Goal: Check status: Check status

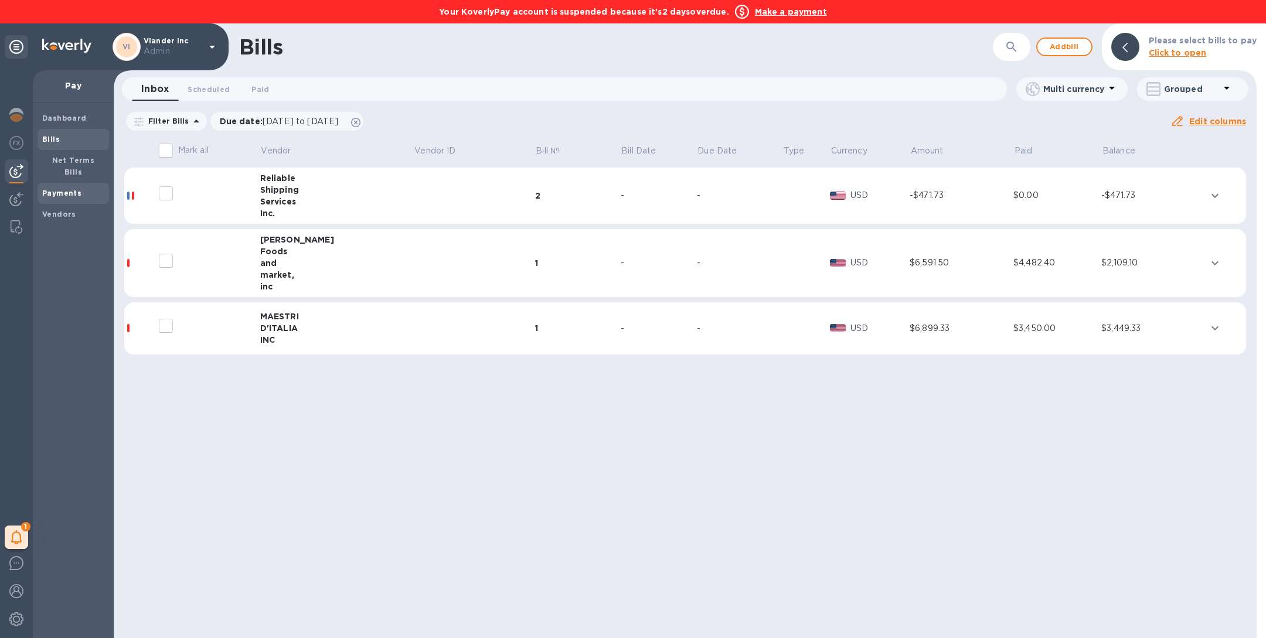
click at [57, 189] on b "Payments" at bounding box center [61, 193] width 39 height 9
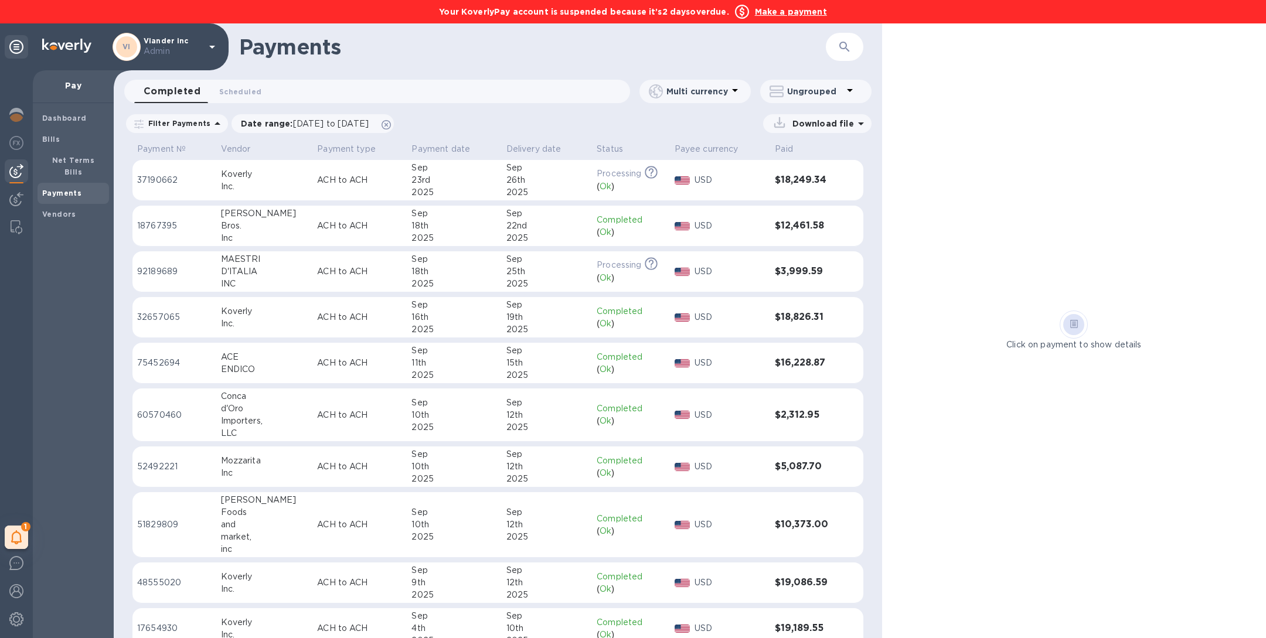
click at [839, 48] on icon "button" at bounding box center [845, 47] width 14 height 14
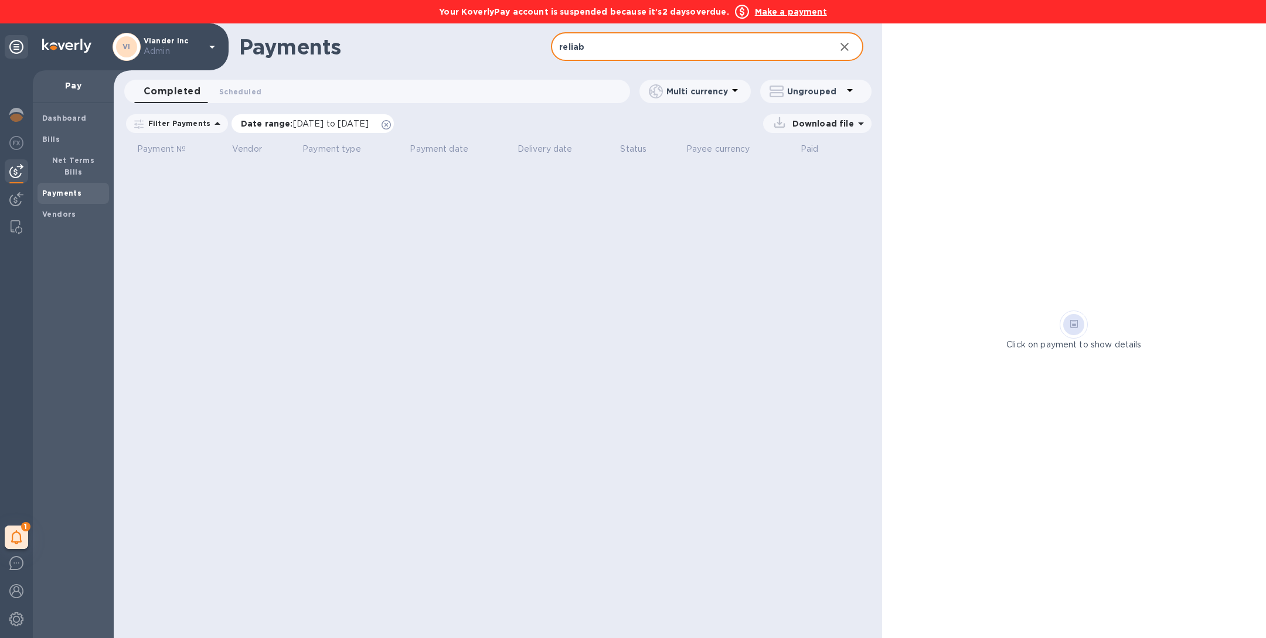
type input "reliab"
click at [391, 124] on icon at bounding box center [386, 124] width 9 height 9
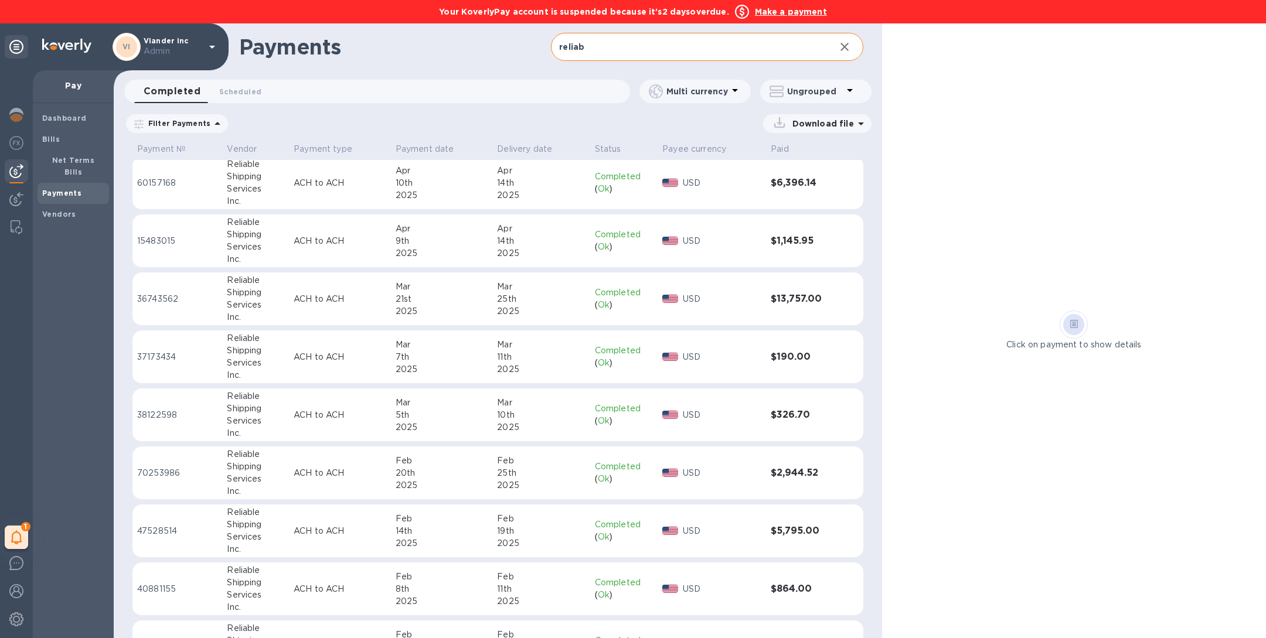
scroll to position [1076, 0]
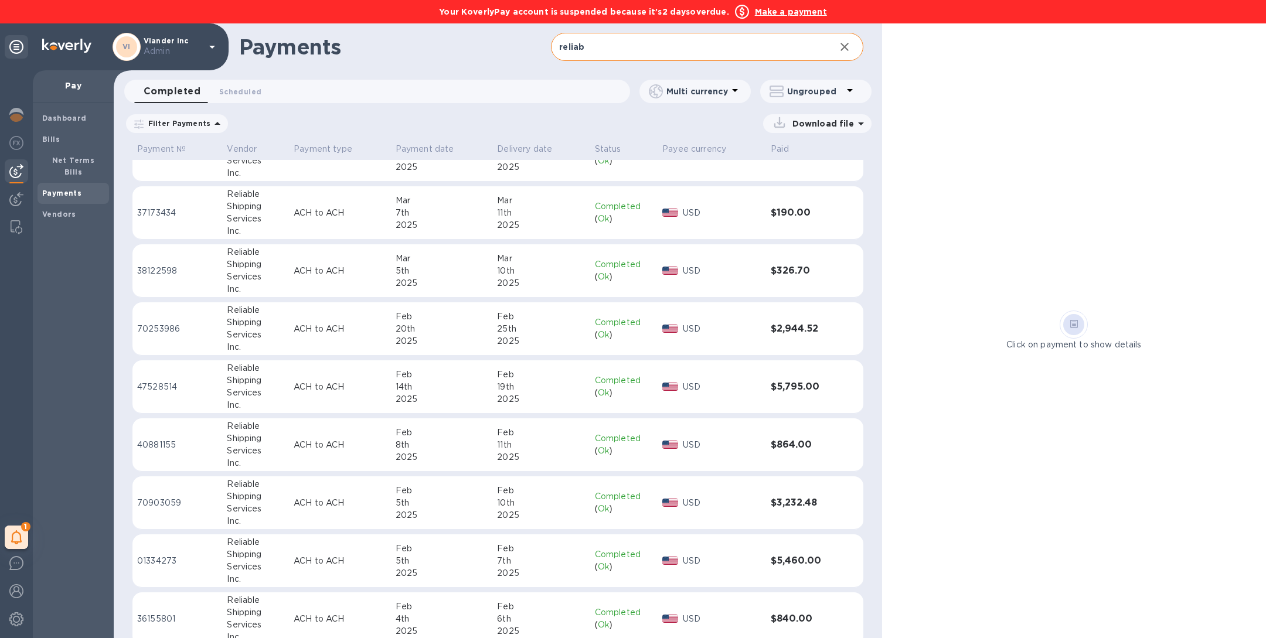
click at [414, 455] on div "2025" at bounding box center [442, 457] width 93 height 12
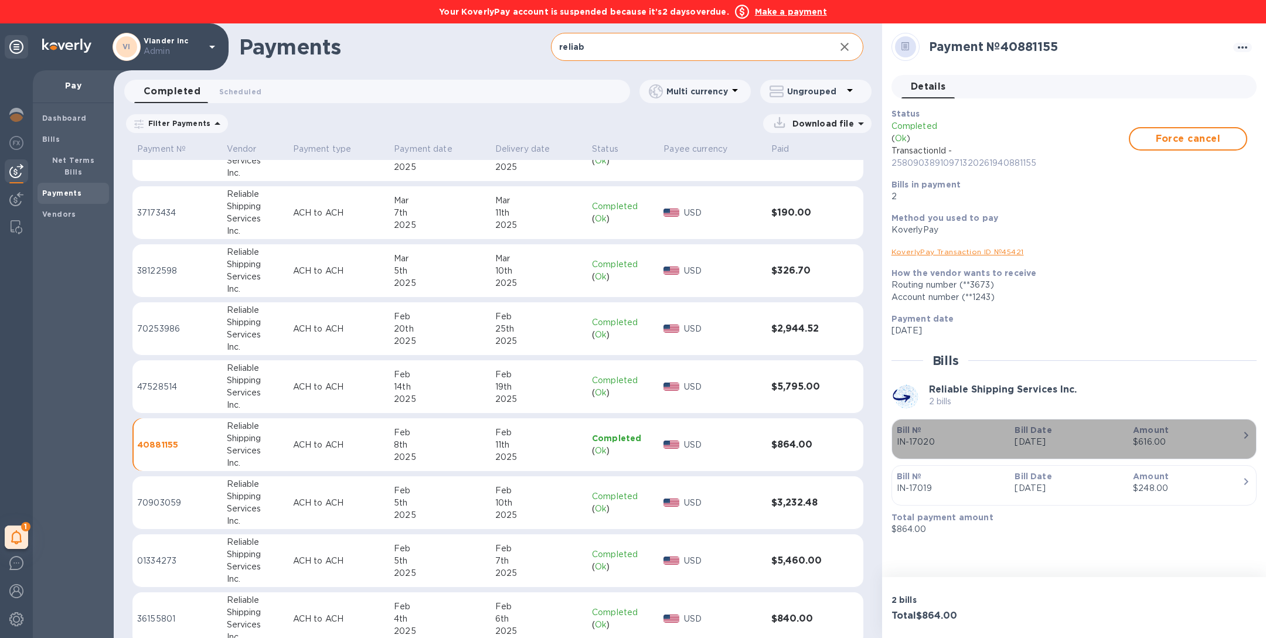
drag, startPoint x: 933, startPoint y: 448, endPoint x: 900, endPoint y: 450, distance: 32.3
click at [900, 450] on div "button" at bounding box center [1074, 451] width 355 height 6
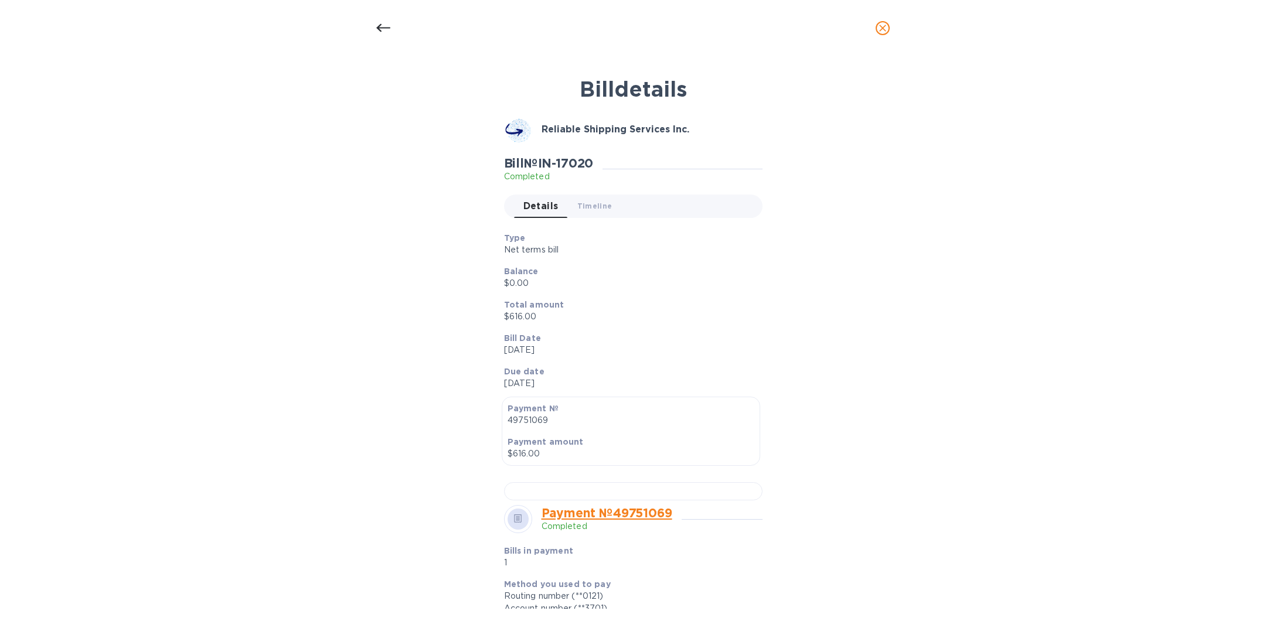
click at [887, 32] on icon "close" at bounding box center [883, 28] width 12 height 12
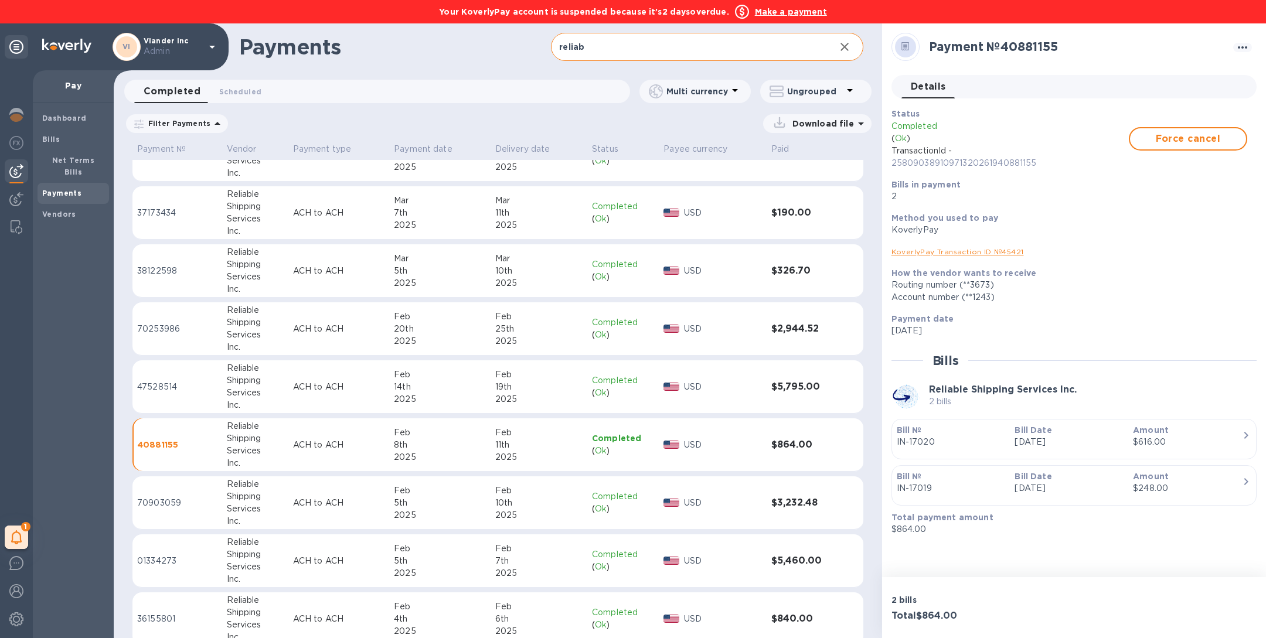
click at [945, 243] on div "KoverlyPay Transaction ID № 45421" at bounding box center [1069, 252] width 365 height 22
click at [945, 258] on div "KoverlyPay Transaction ID № 45421" at bounding box center [1070, 252] width 356 height 12
click at [945, 254] on link "KoverlyPay Transaction ID № 45421" at bounding box center [958, 251] width 132 height 9
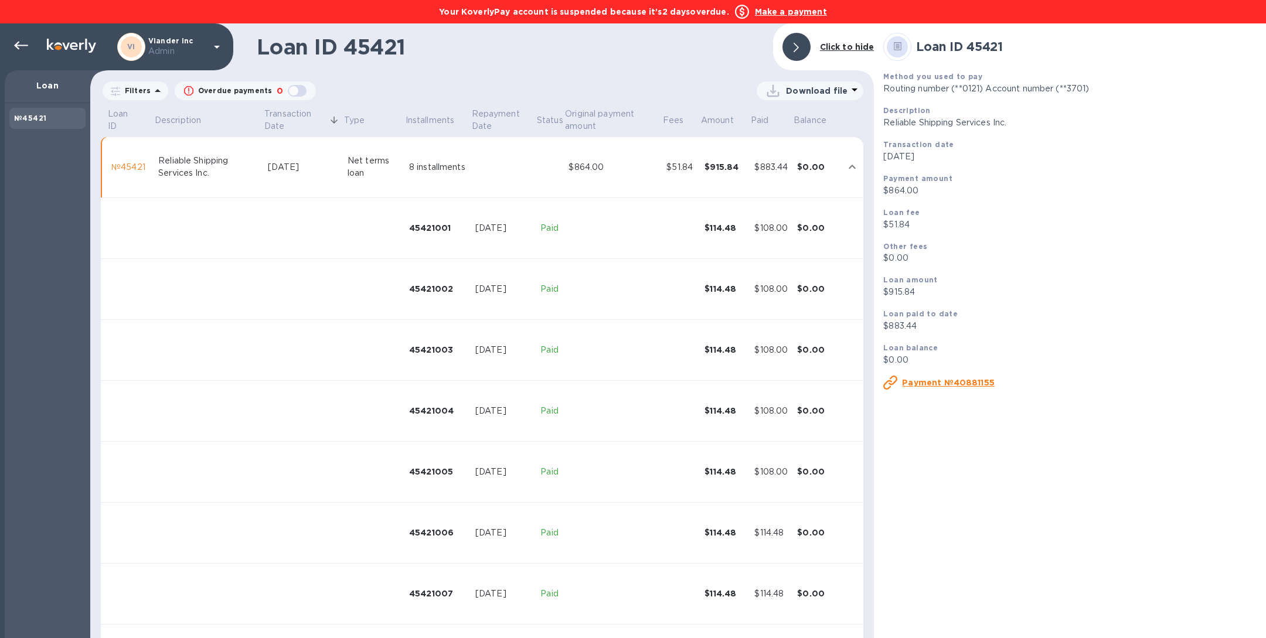
scroll to position [56, 0]
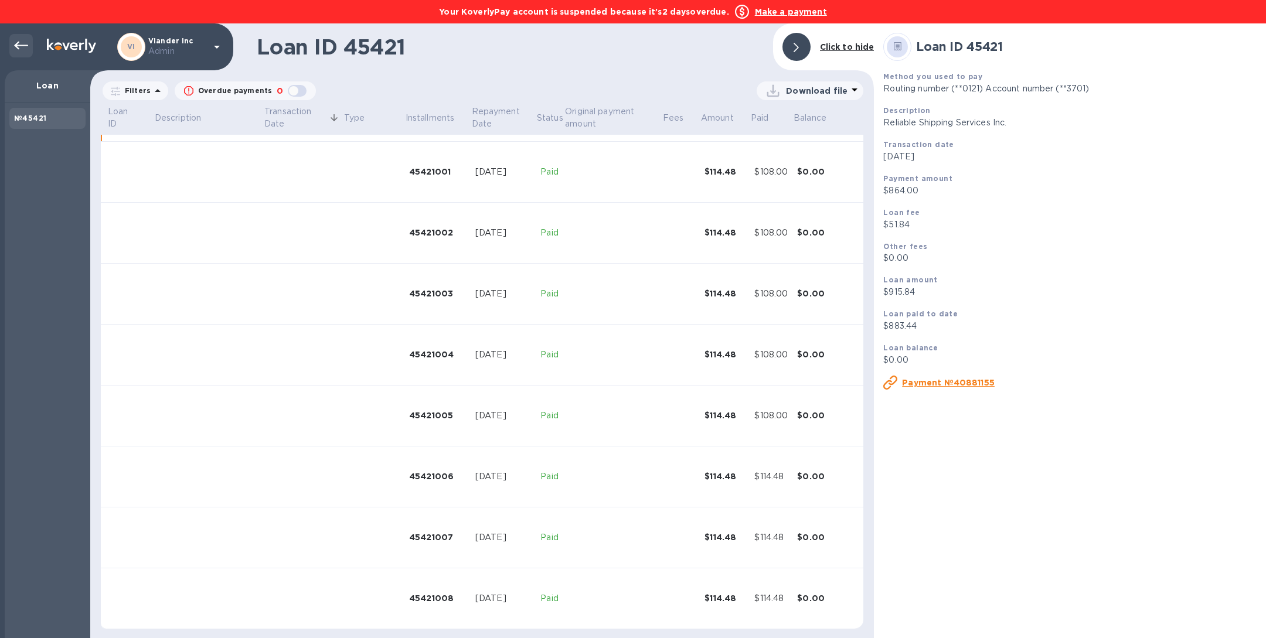
click at [22, 45] on icon at bounding box center [21, 46] width 14 height 8
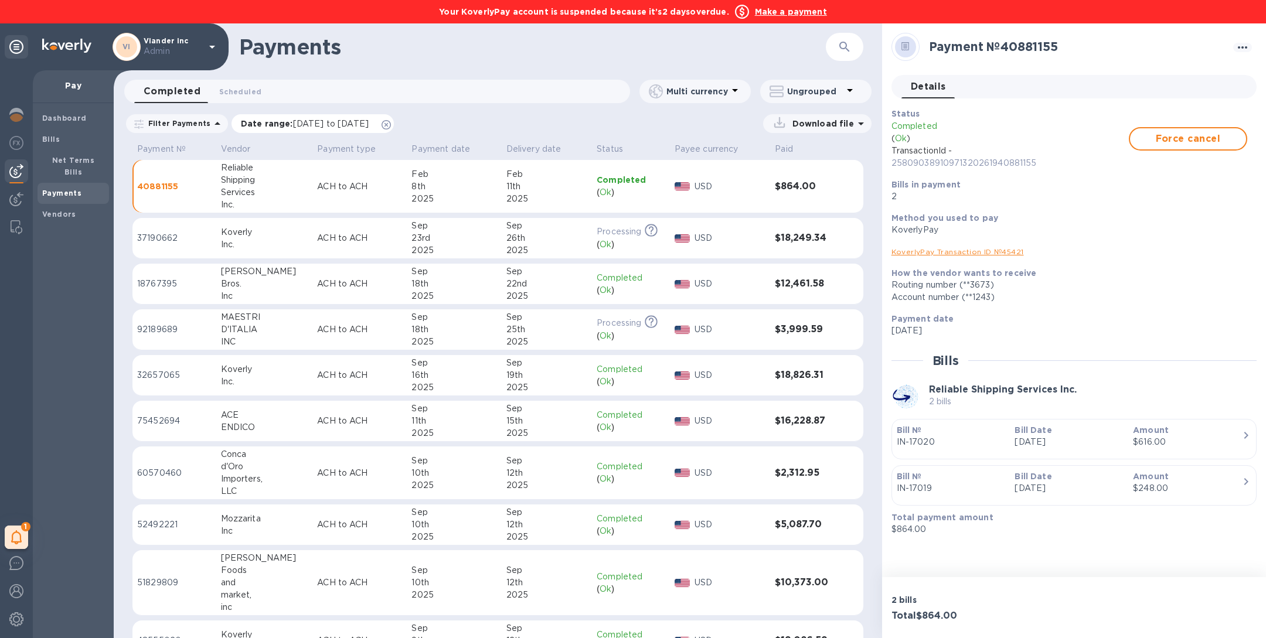
click at [391, 126] on icon at bounding box center [386, 124] width 9 height 9
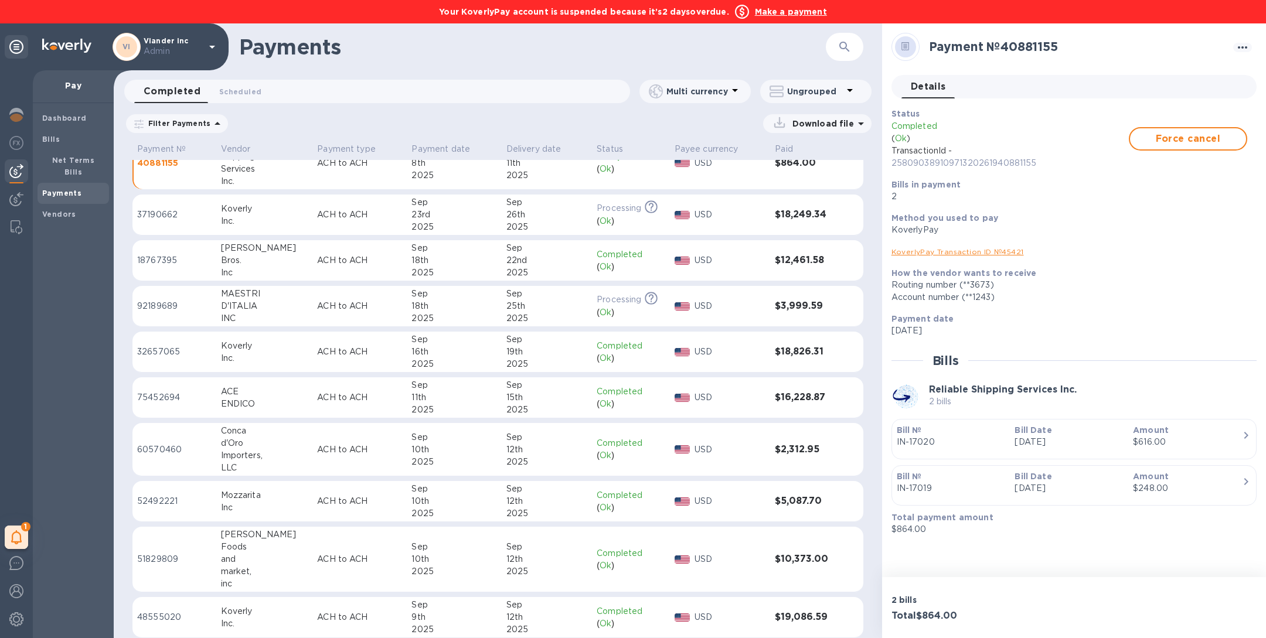
scroll to position [25, 0]
click at [849, 59] on button "button" at bounding box center [845, 47] width 28 height 28
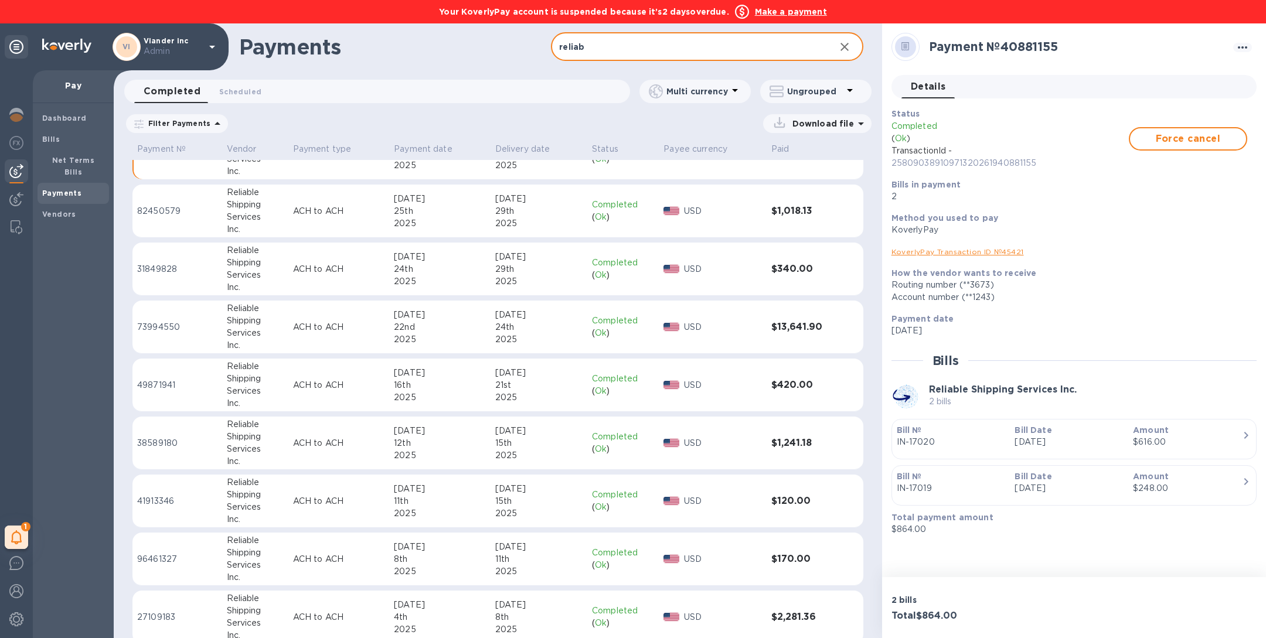
scroll to position [32, 0]
click at [659, 45] on input "reliab" at bounding box center [688, 47] width 274 height 29
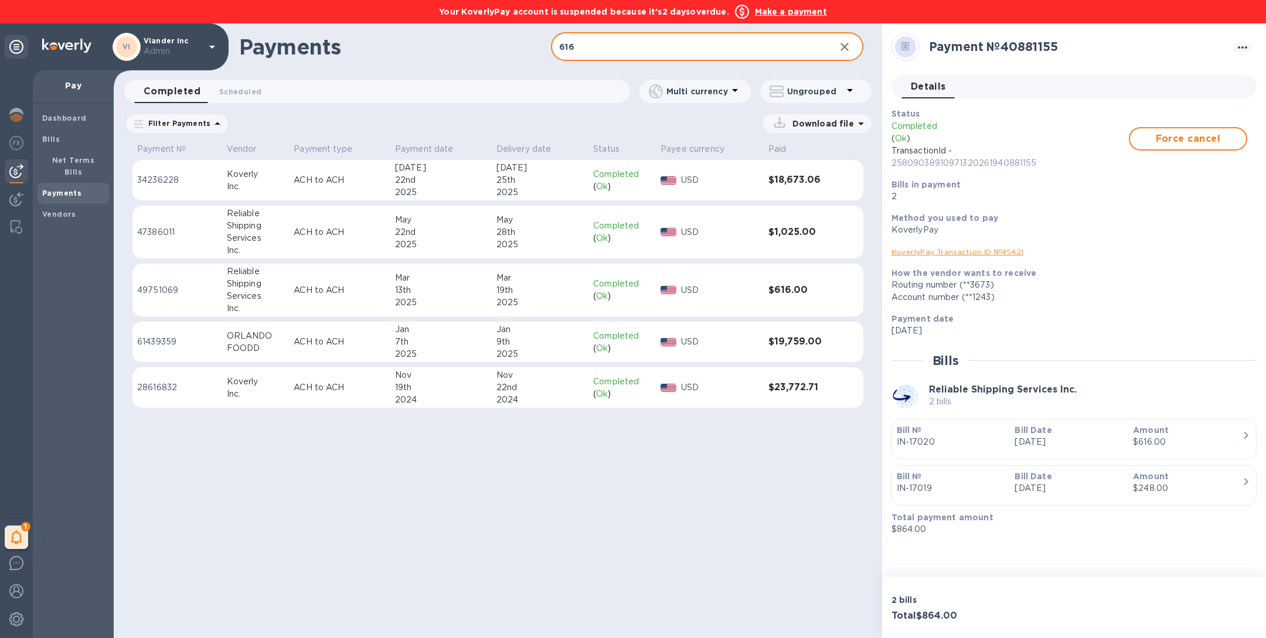
type input "616"
click at [638, 291] on div "( Ok )" at bounding box center [622, 296] width 58 height 12
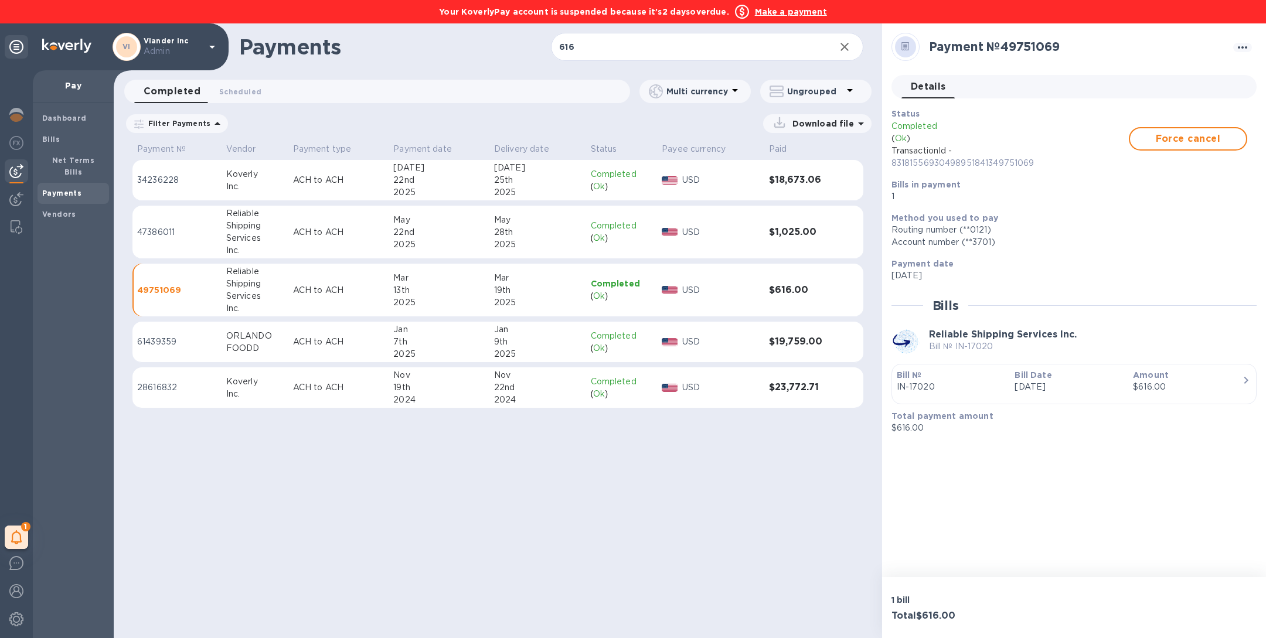
click at [586, 296] on td "[DATE]" at bounding box center [537, 290] width 97 height 53
click at [68, 164] on b "Net Terms Bills" at bounding box center [73, 166] width 43 height 21
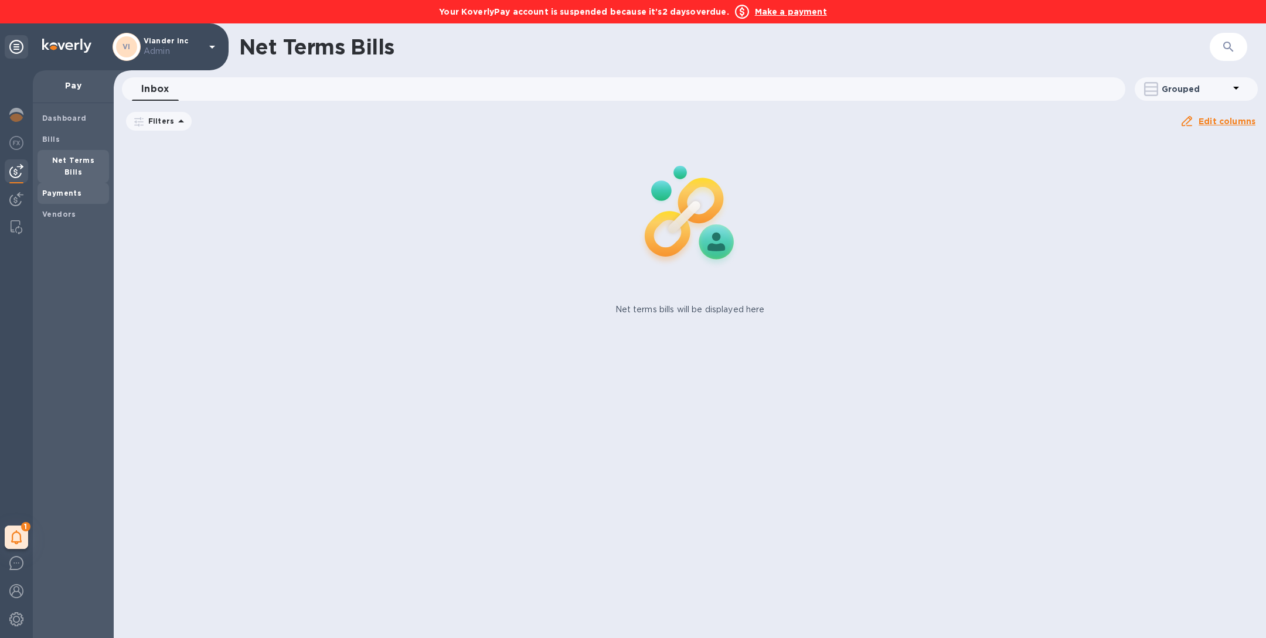
click at [56, 189] on b "Payments" at bounding box center [61, 193] width 39 height 9
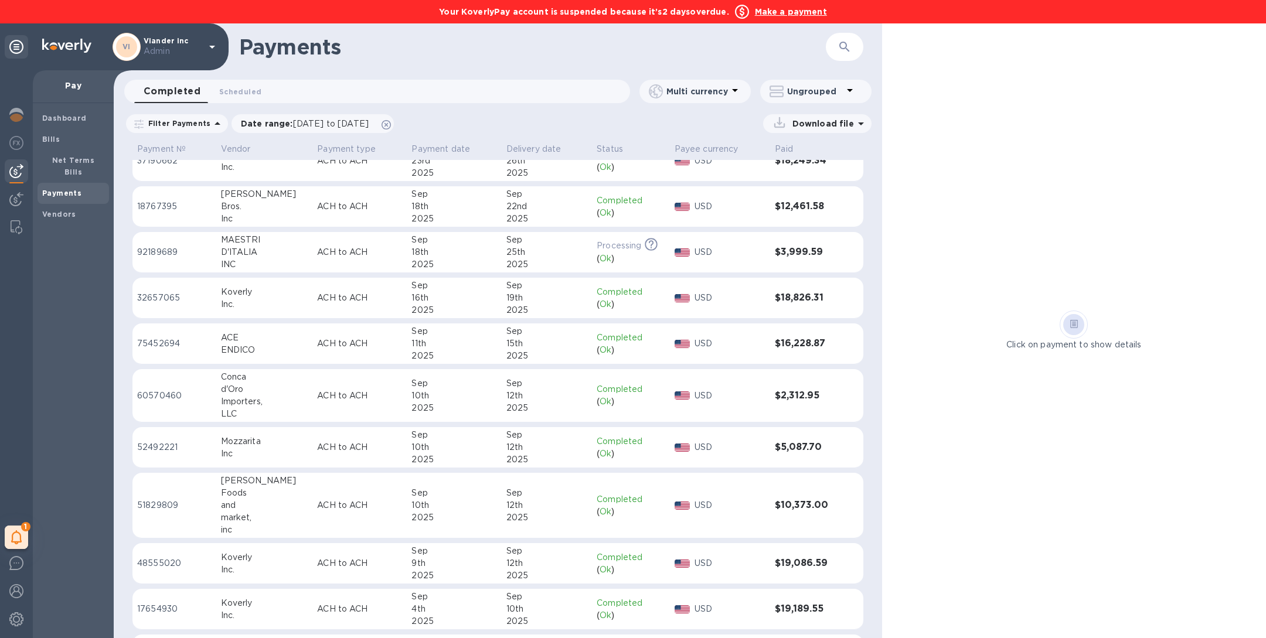
scroll to position [21, 0]
click at [846, 40] on icon "button" at bounding box center [845, 47] width 14 height 14
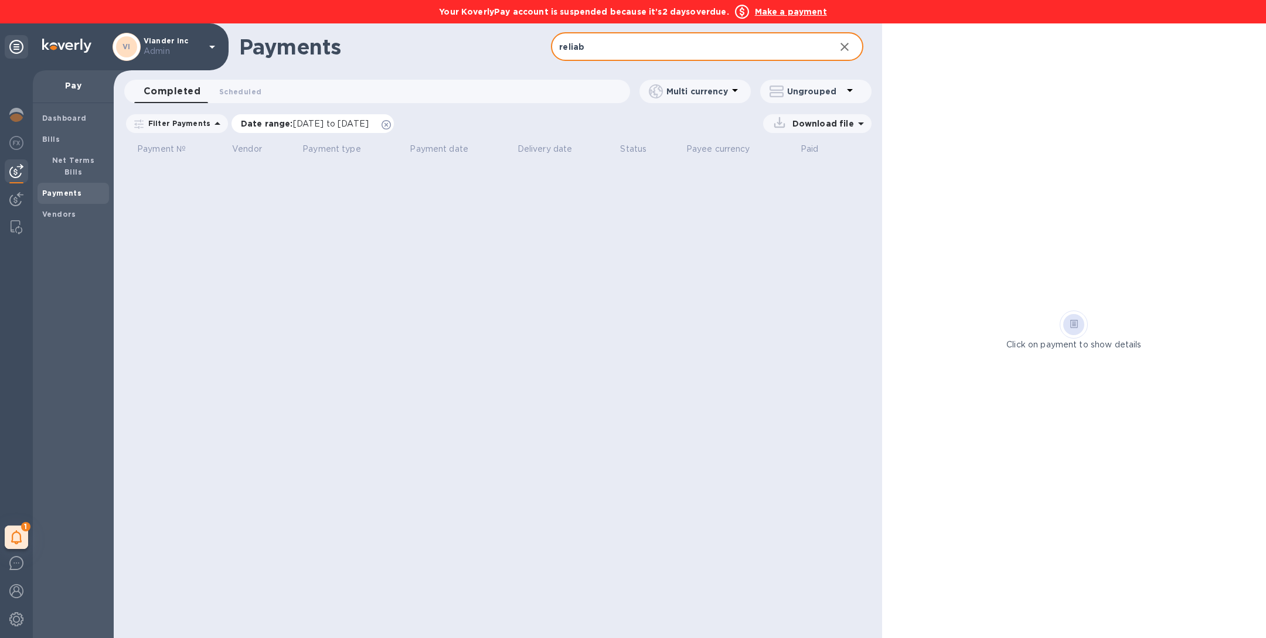
type input "reliab"
click at [391, 128] on icon at bounding box center [386, 124] width 9 height 9
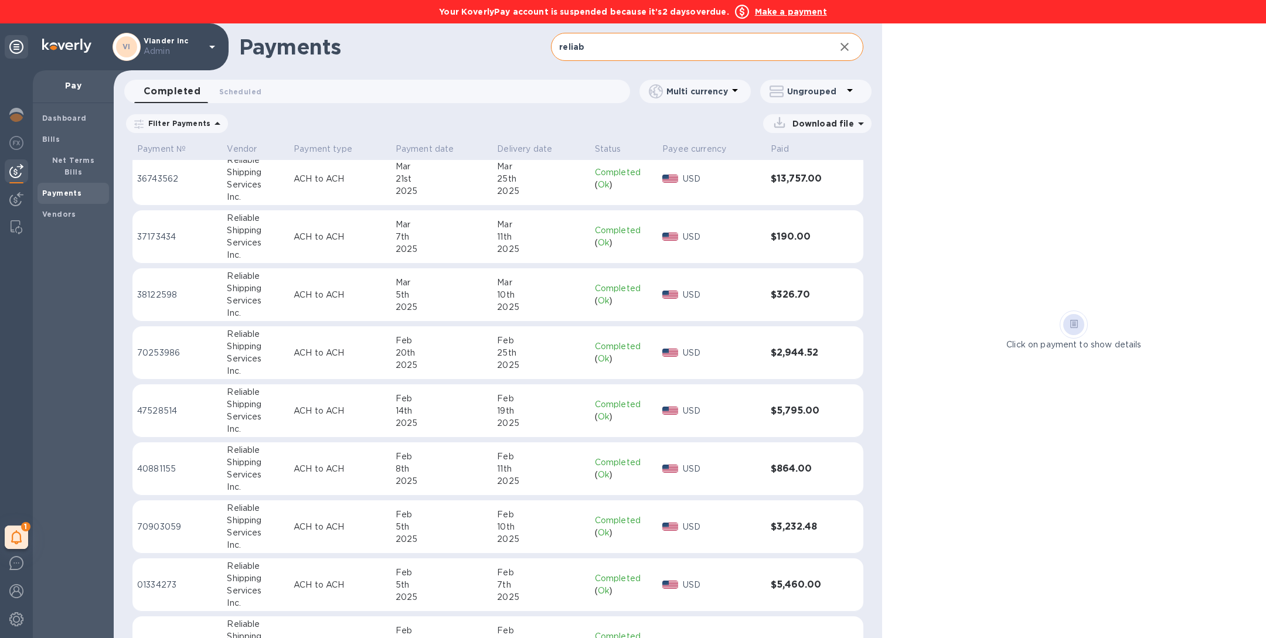
scroll to position [1119, 0]
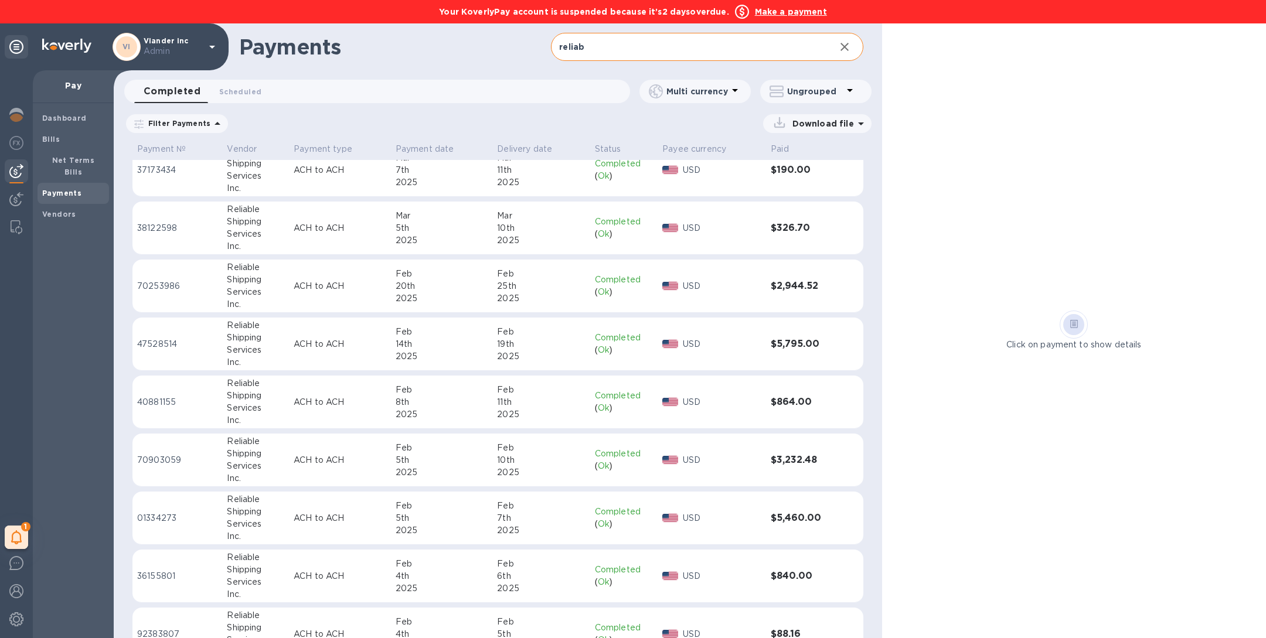
click at [583, 406] on td "[DATE]" at bounding box center [540, 402] width 97 height 53
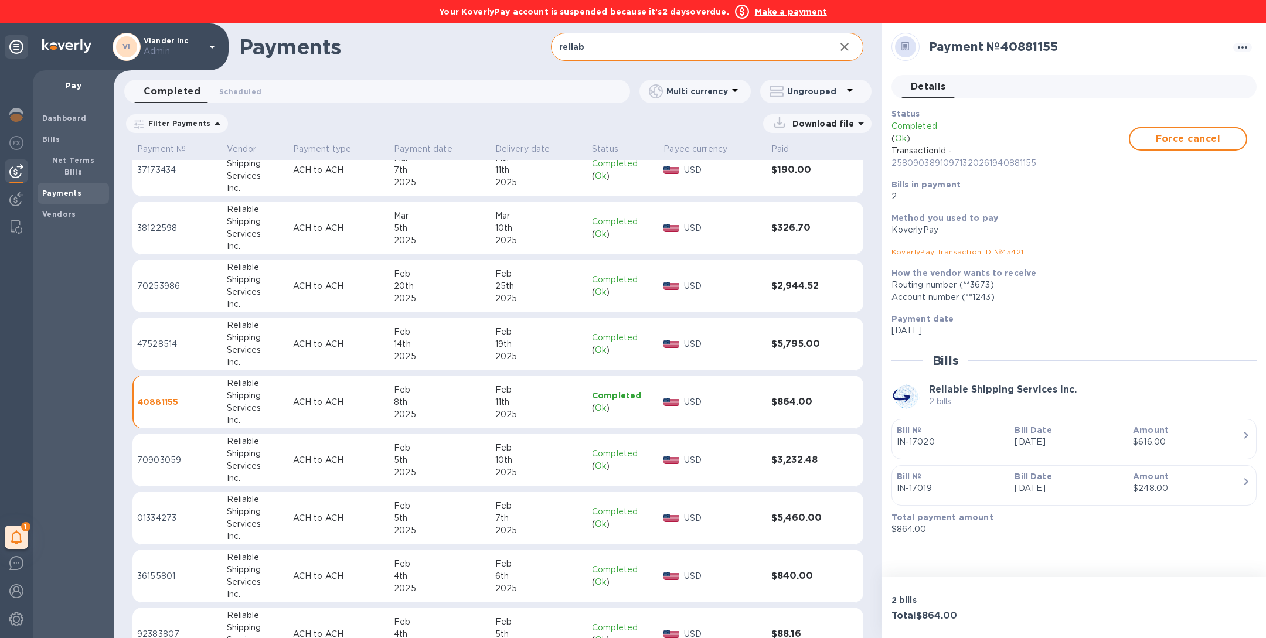
click at [1006, 253] on link "KoverlyPay Transaction ID № 45421" at bounding box center [958, 251] width 132 height 9
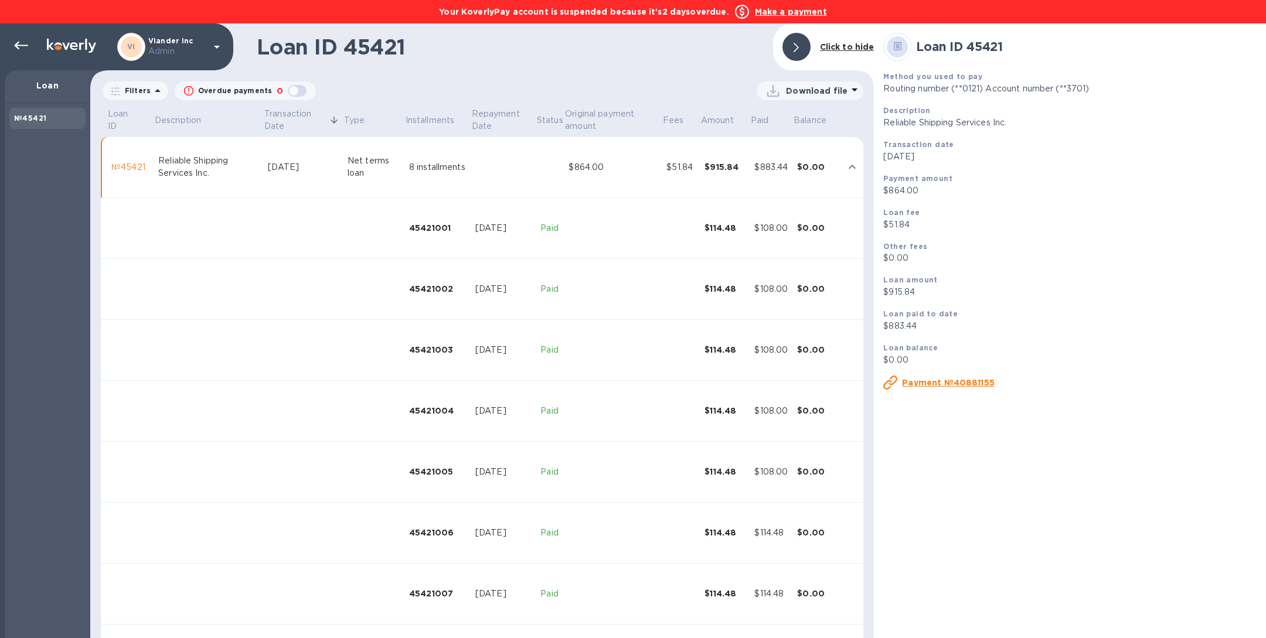
scroll to position [56, 0]
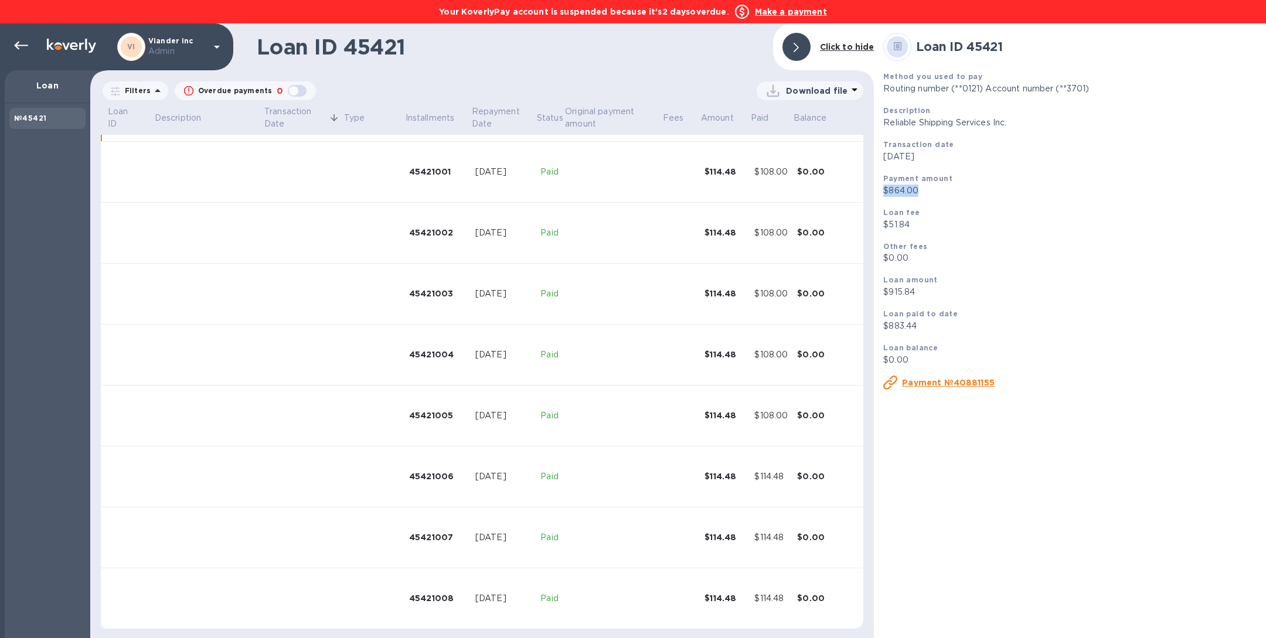
drag, startPoint x: 919, startPoint y: 192, endPoint x: 886, endPoint y: 192, distance: 33.4
click at [886, 192] on p "$864.00" at bounding box center [1069, 191] width 373 height 12
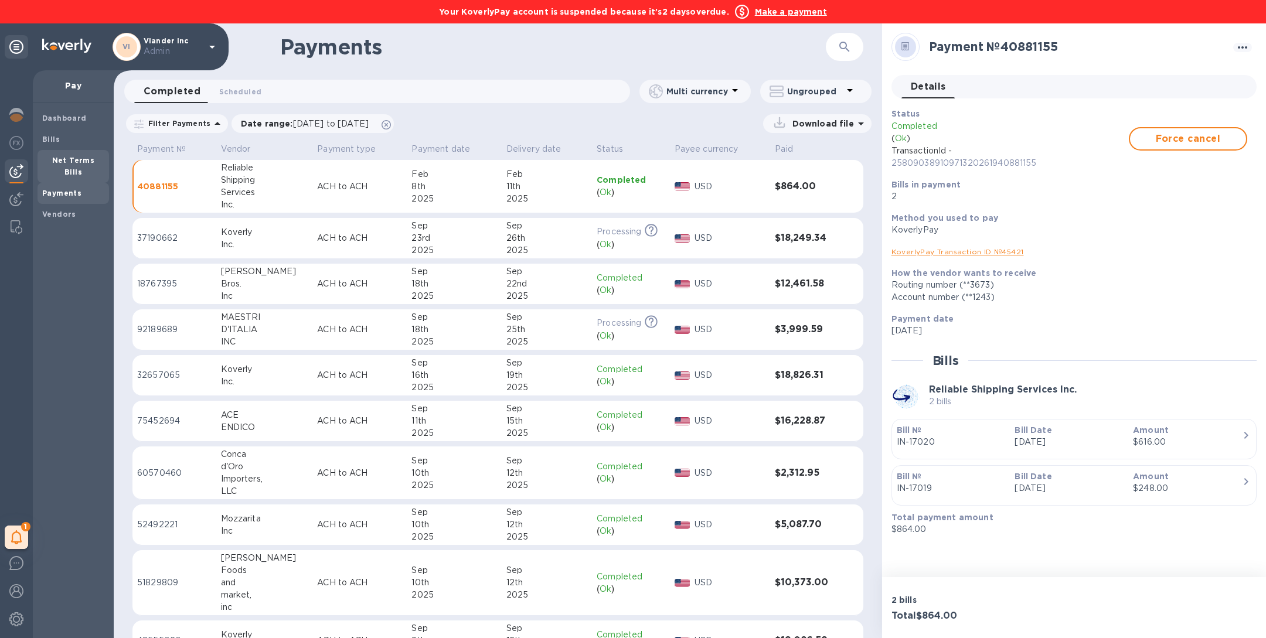
click at [78, 156] on b "Net Terms Bills" at bounding box center [73, 166] width 43 height 21
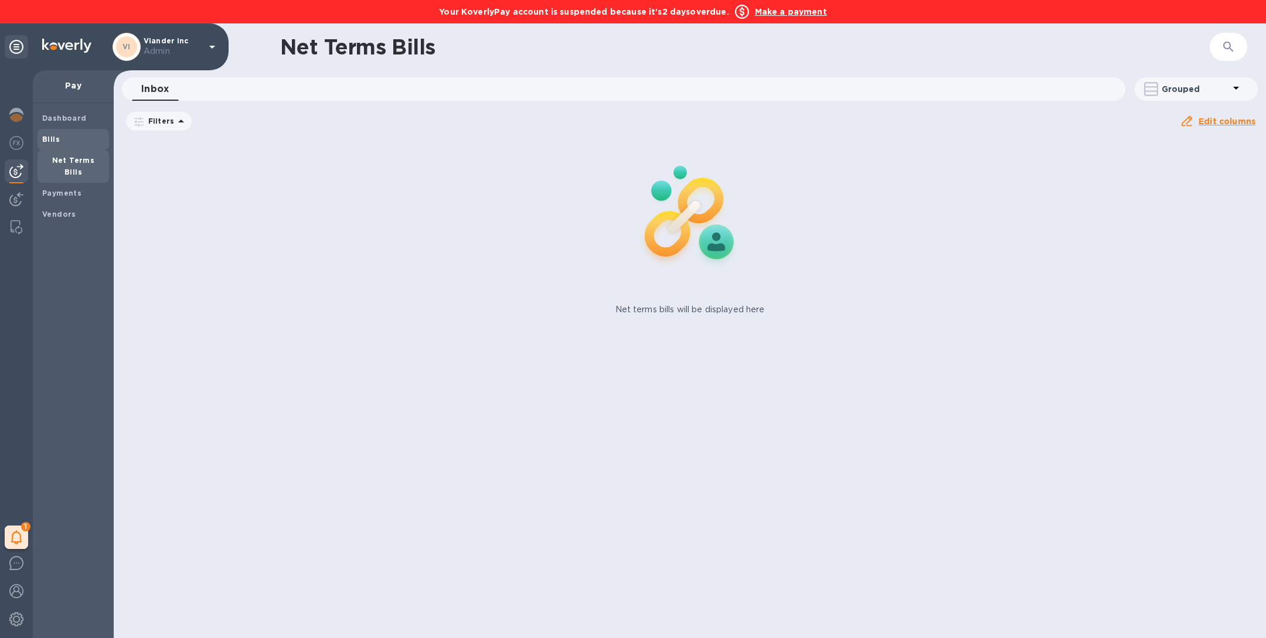
click at [70, 137] on span "Bills" at bounding box center [73, 140] width 62 height 12
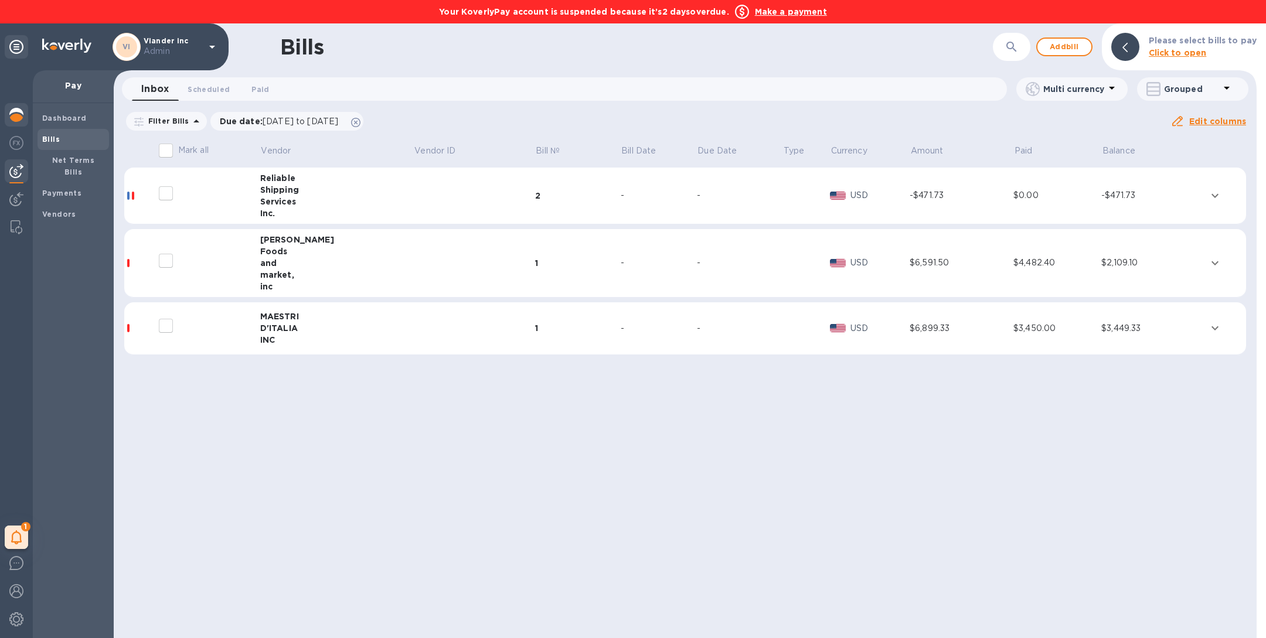
click at [5, 118] on div at bounding box center [16, 116] width 23 height 26
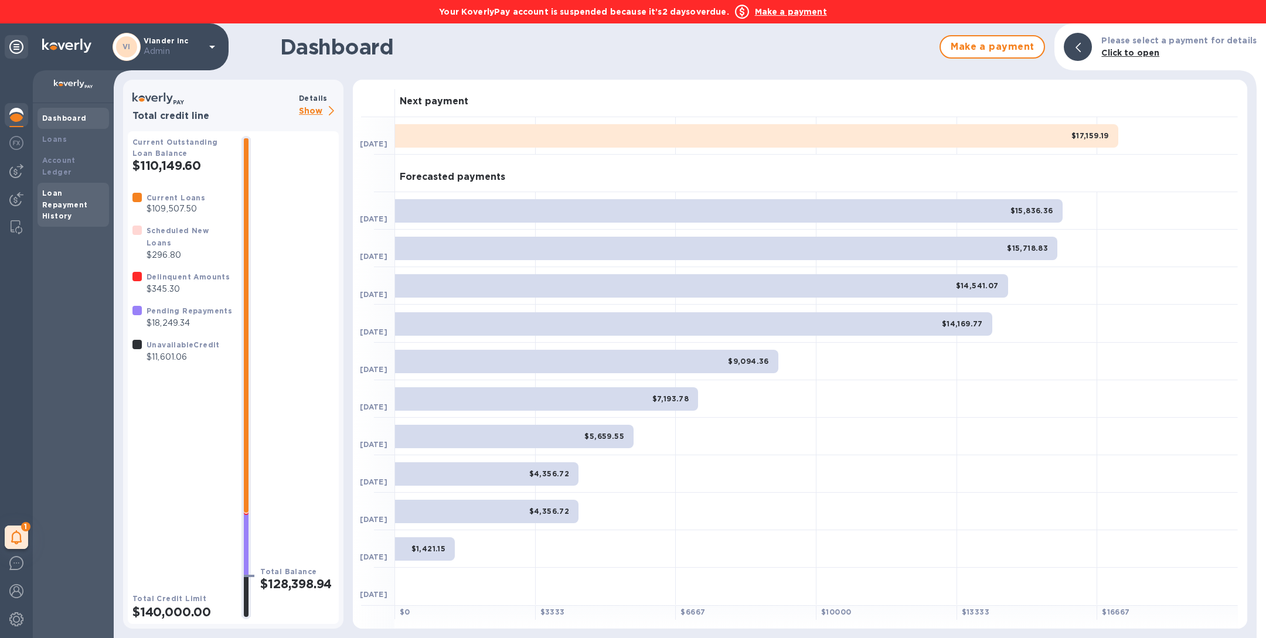
click at [80, 191] on b "Loan Repayment History" at bounding box center [65, 205] width 46 height 32
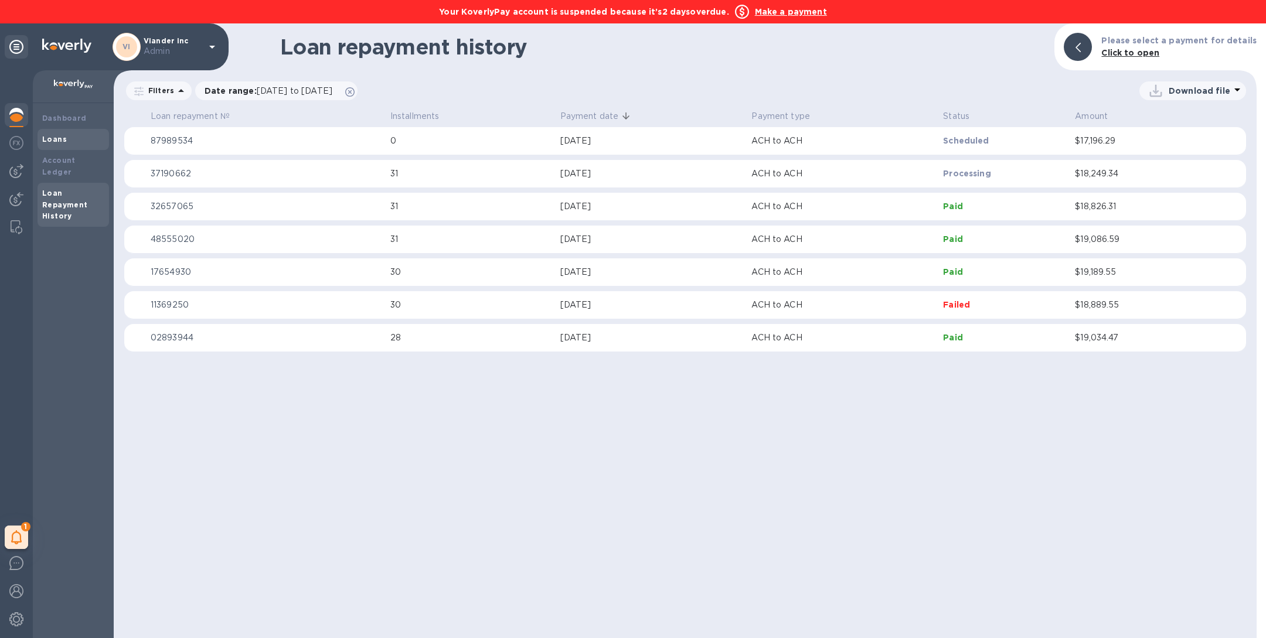
click at [62, 140] on b "Loans" at bounding box center [54, 139] width 25 height 9
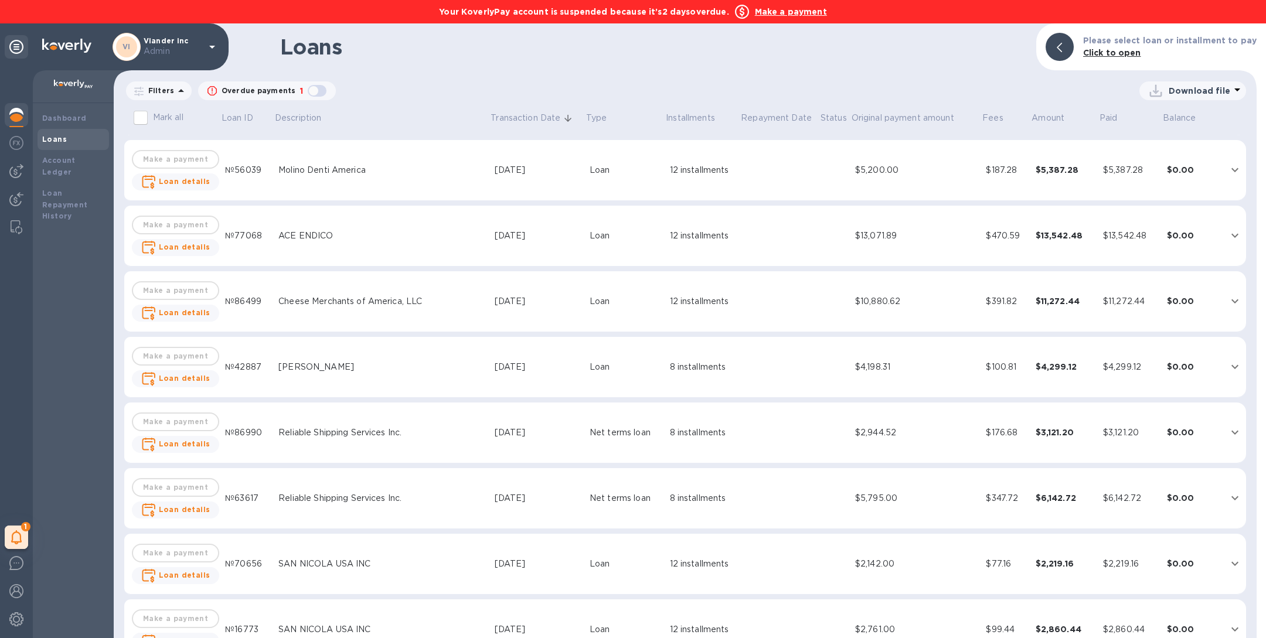
scroll to position [5050, 0]
click at [21, 167] on img at bounding box center [16, 171] width 14 height 14
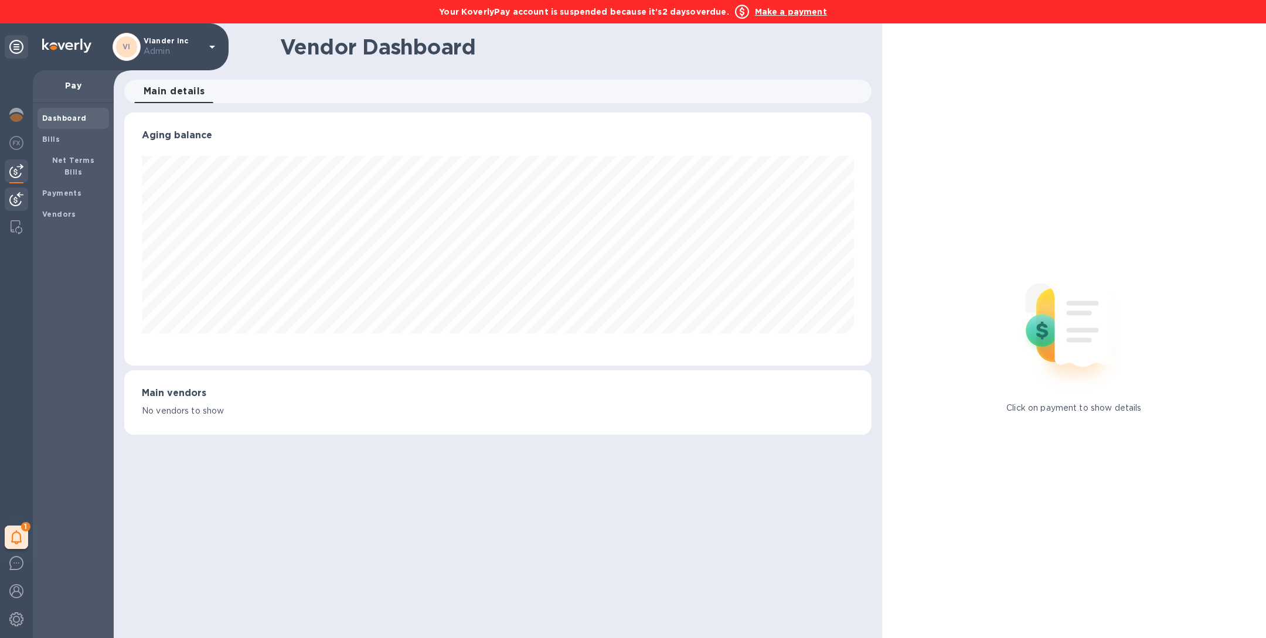
scroll to position [253, 747]
click at [59, 142] on span "Bills" at bounding box center [73, 140] width 62 height 12
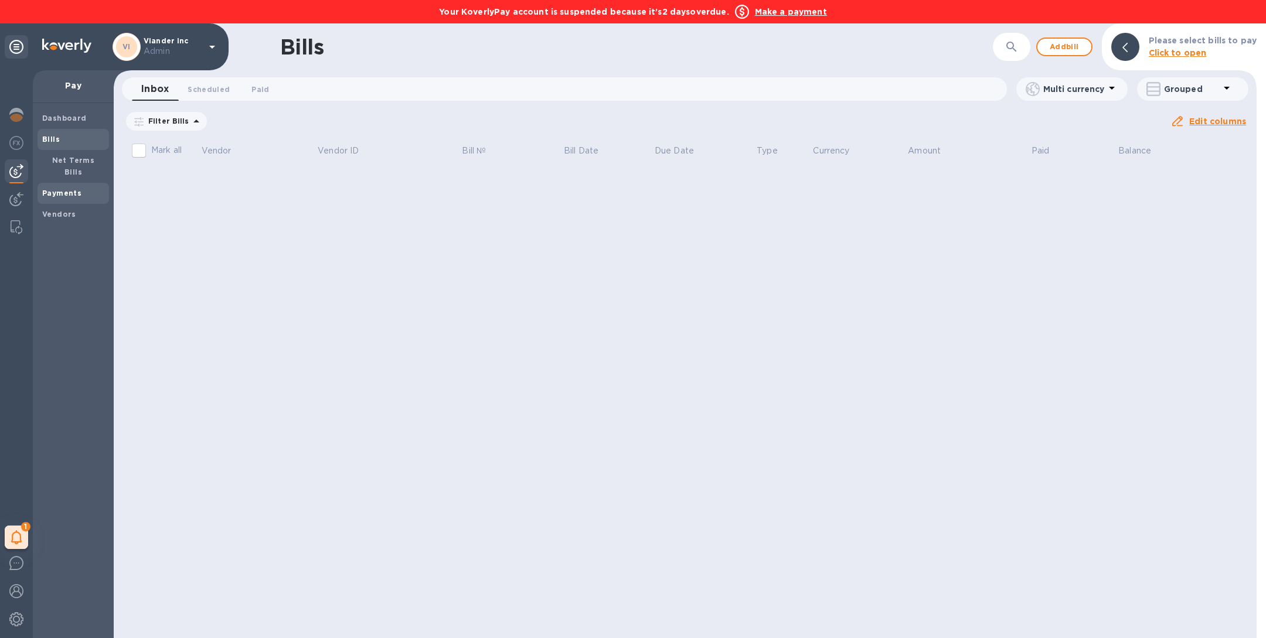
click at [77, 189] on b "Payments" at bounding box center [61, 193] width 39 height 9
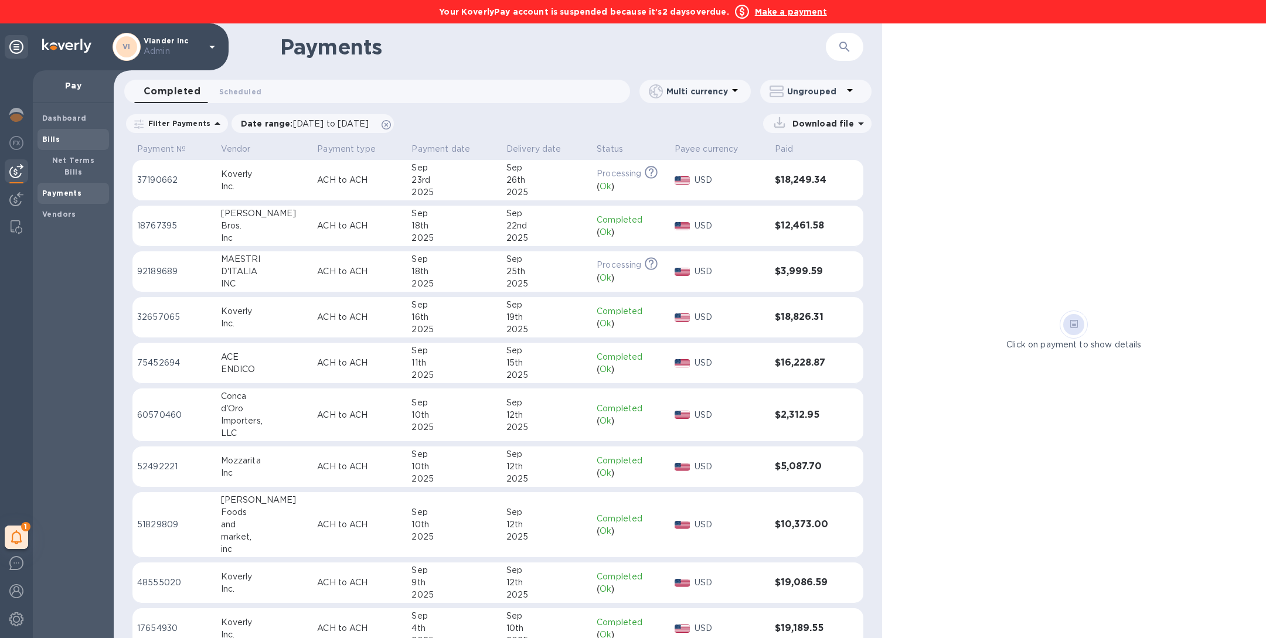
click at [62, 142] on span "Bills" at bounding box center [73, 140] width 62 height 12
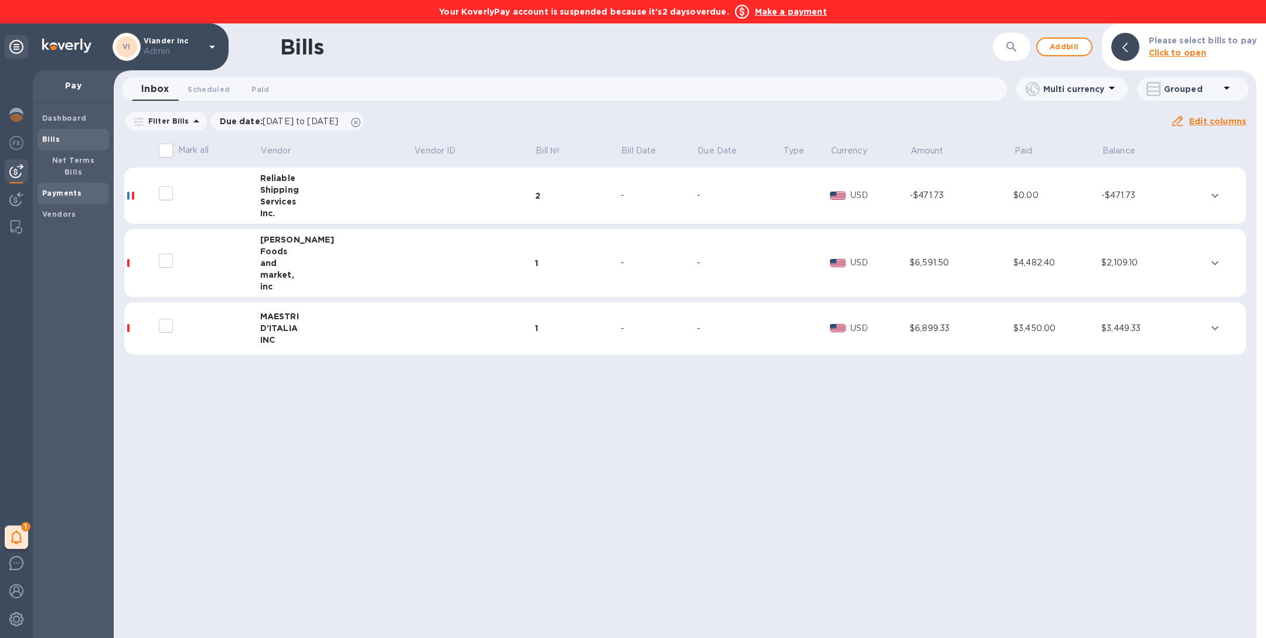
click at [73, 189] on b "Payments" at bounding box center [61, 193] width 39 height 9
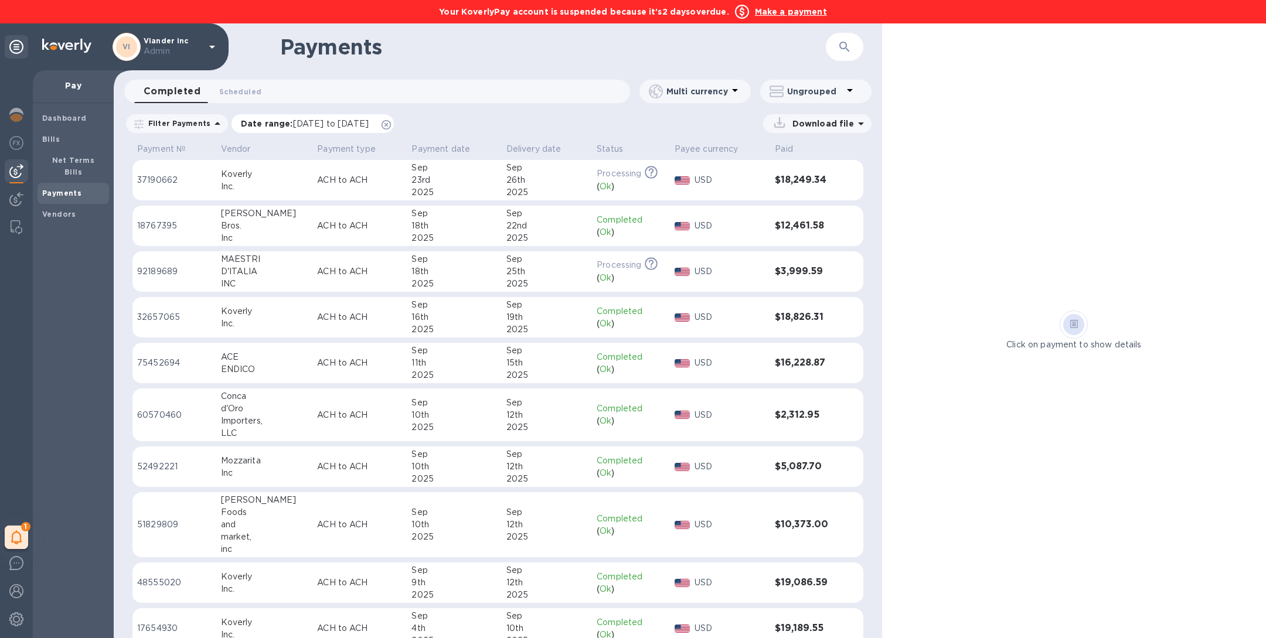
click at [391, 125] on icon at bounding box center [386, 124] width 9 height 9
click at [855, 53] on button "button" at bounding box center [845, 47] width 28 height 28
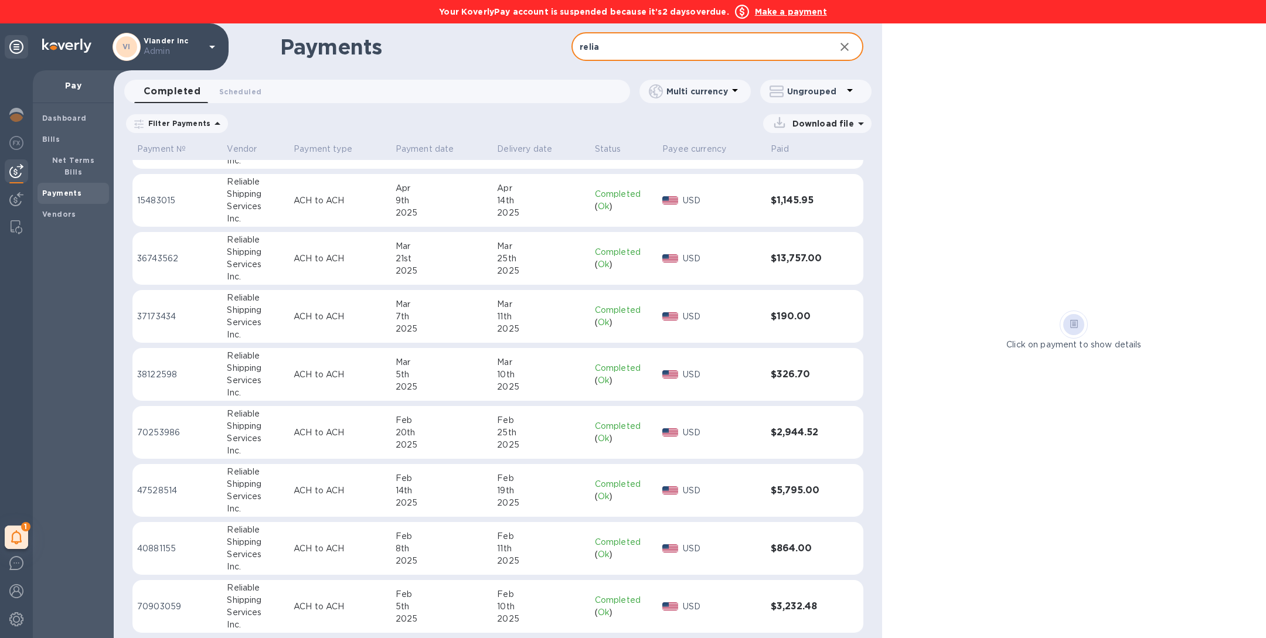
scroll to position [1019, 0]
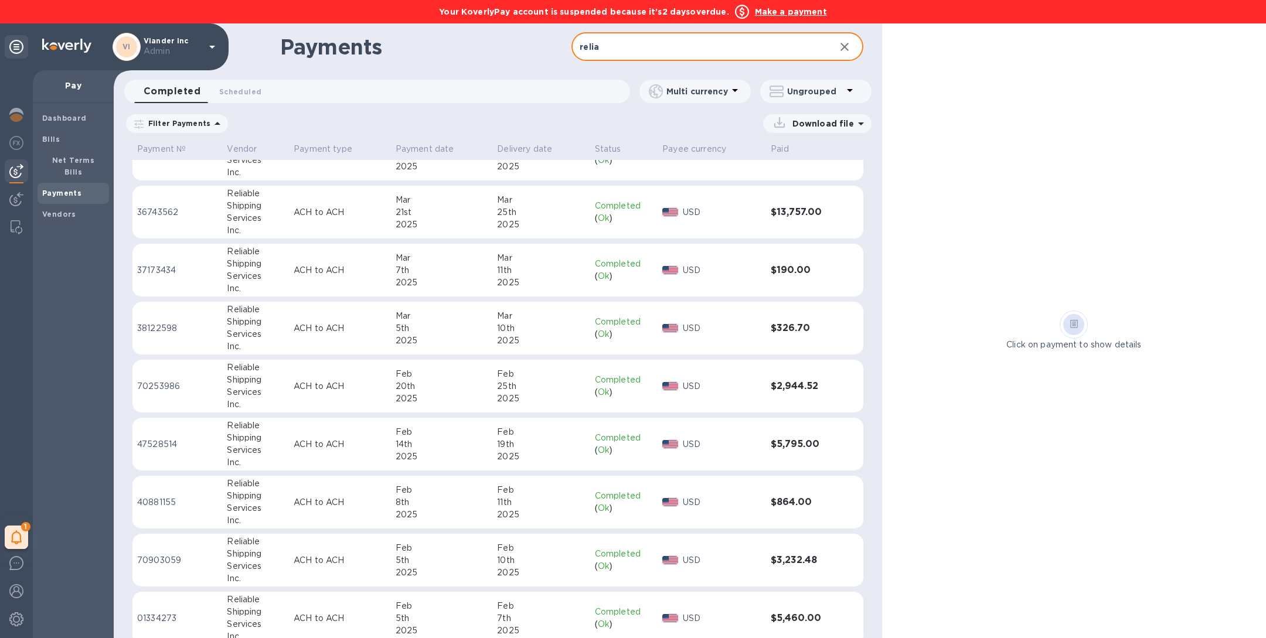
type input "relia"
click at [715, 499] on p "USD" at bounding box center [722, 502] width 79 height 12
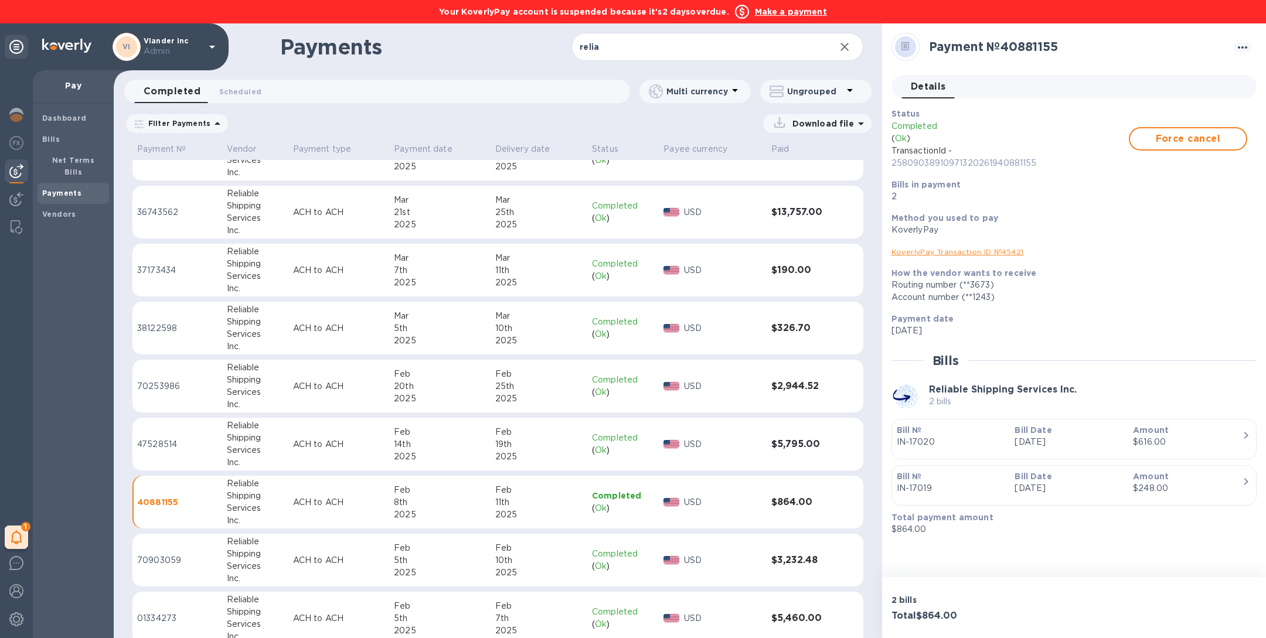
click at [963, 251] on link "KoverlyPay Transaction ID № 45421" at bounding box center [958, 251] width 132 height 9
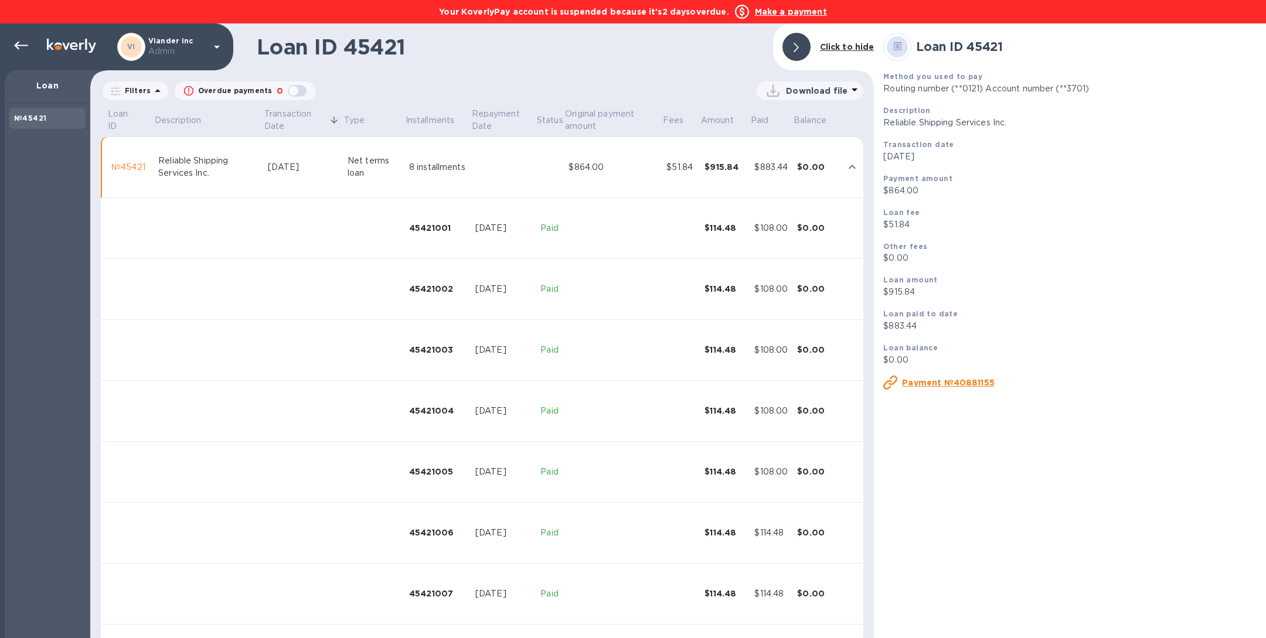
click at [648, 181] on td "$864.00" at bounding box center [613, 167] width 98 height 61
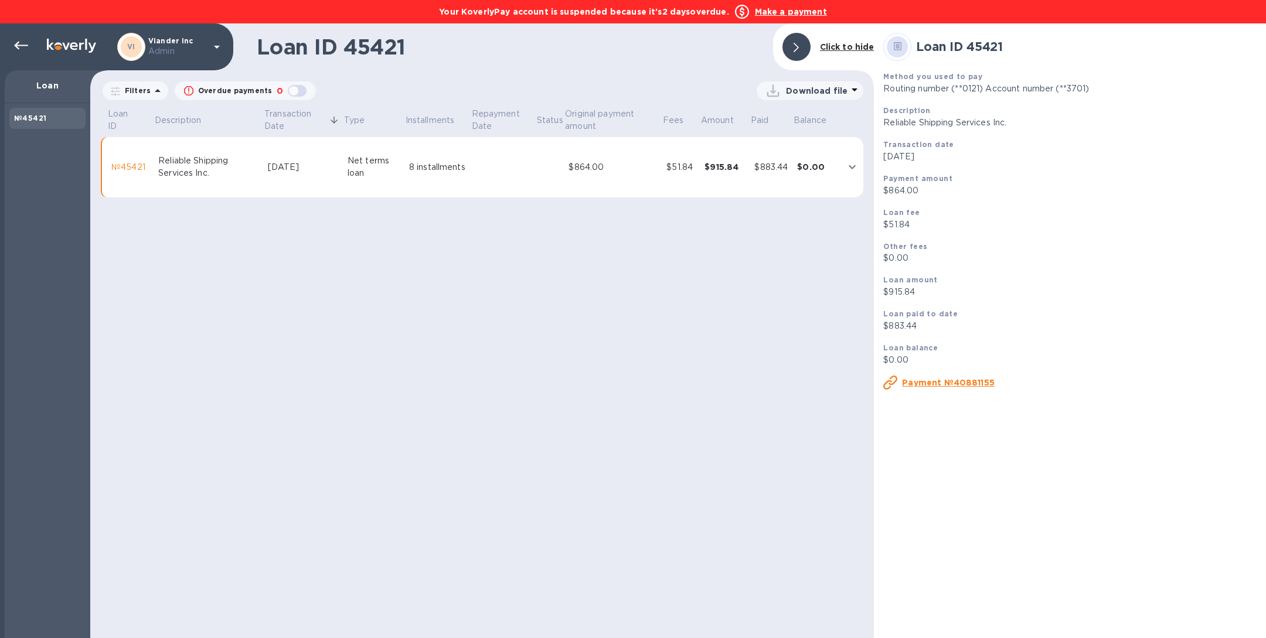
click at [648, 181] on td "$864.00" at bounding box center [613, 167] width 98 height 61
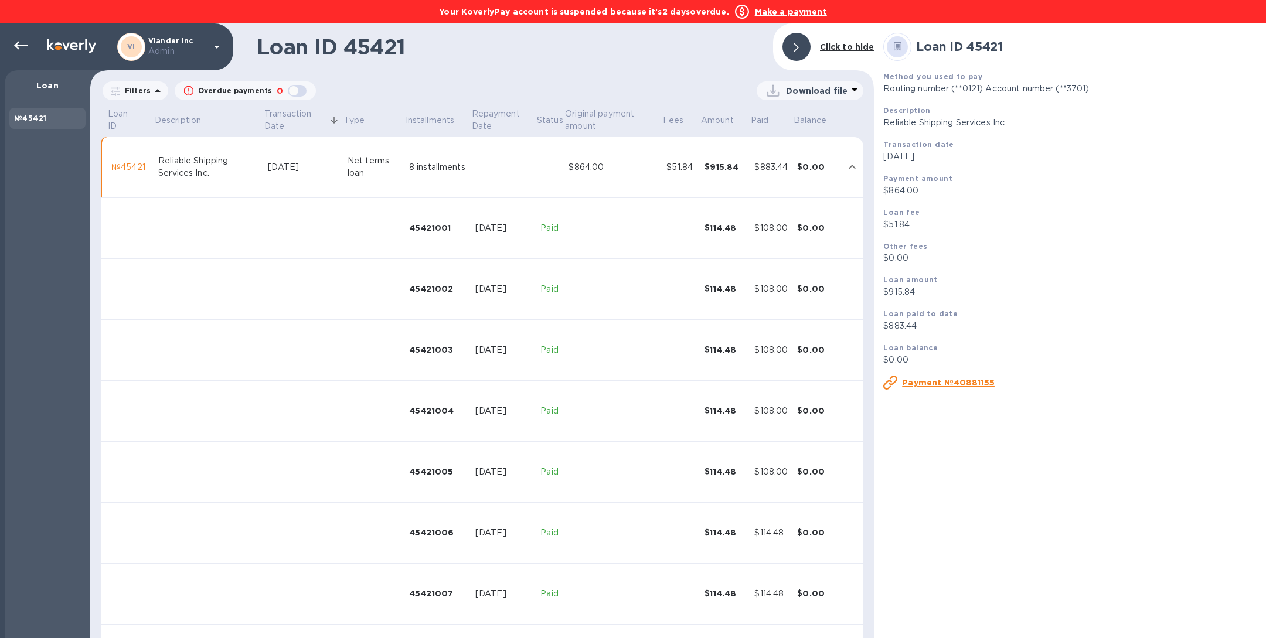
scroll to position [56, 0]
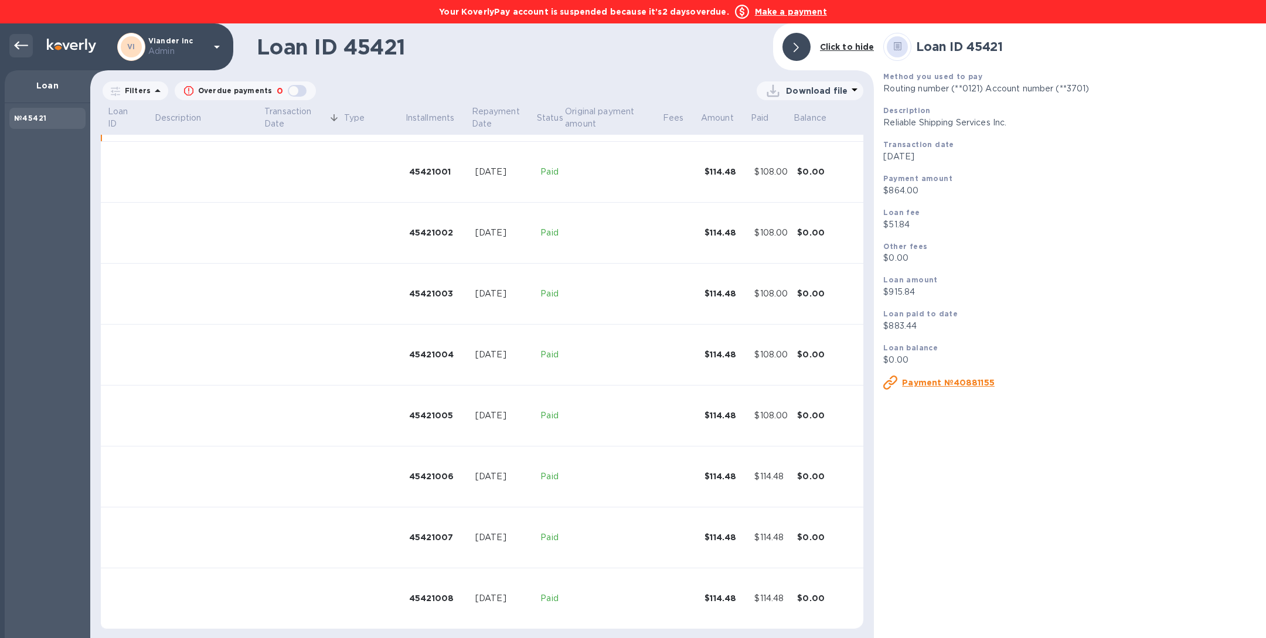
click at [22, 45] on icon at bounding box center [21, 46] width 14 height 14
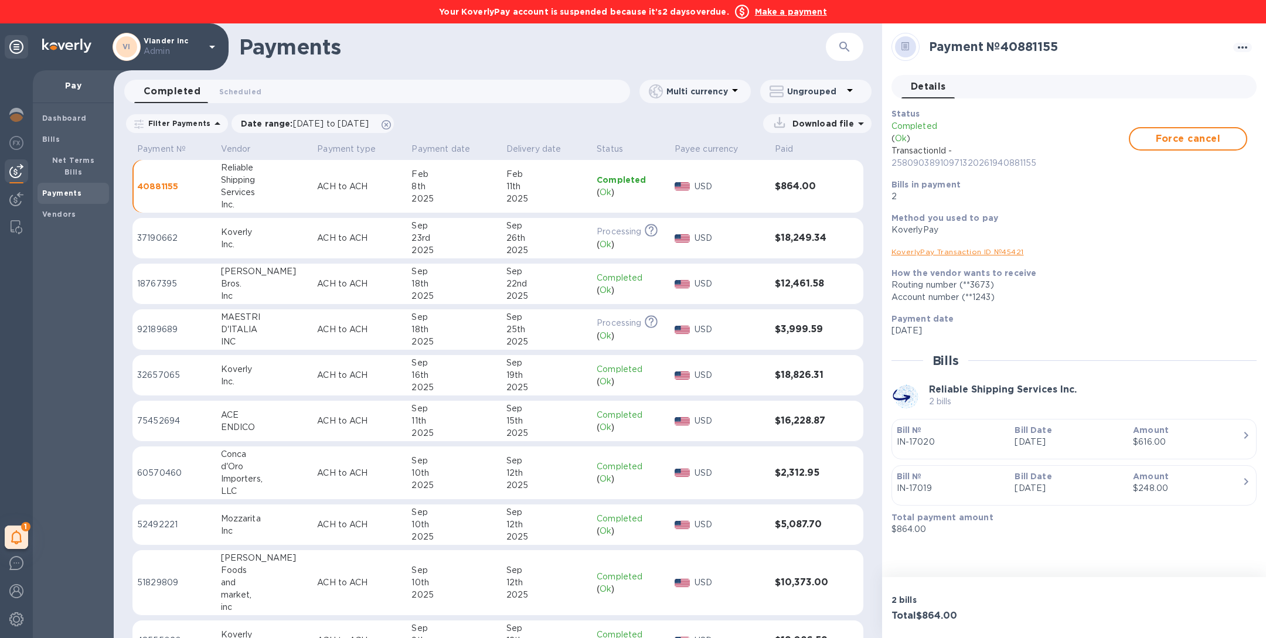
click at [844, 49] on icon "button" at bounding box center [845, 47] width 14 height 14
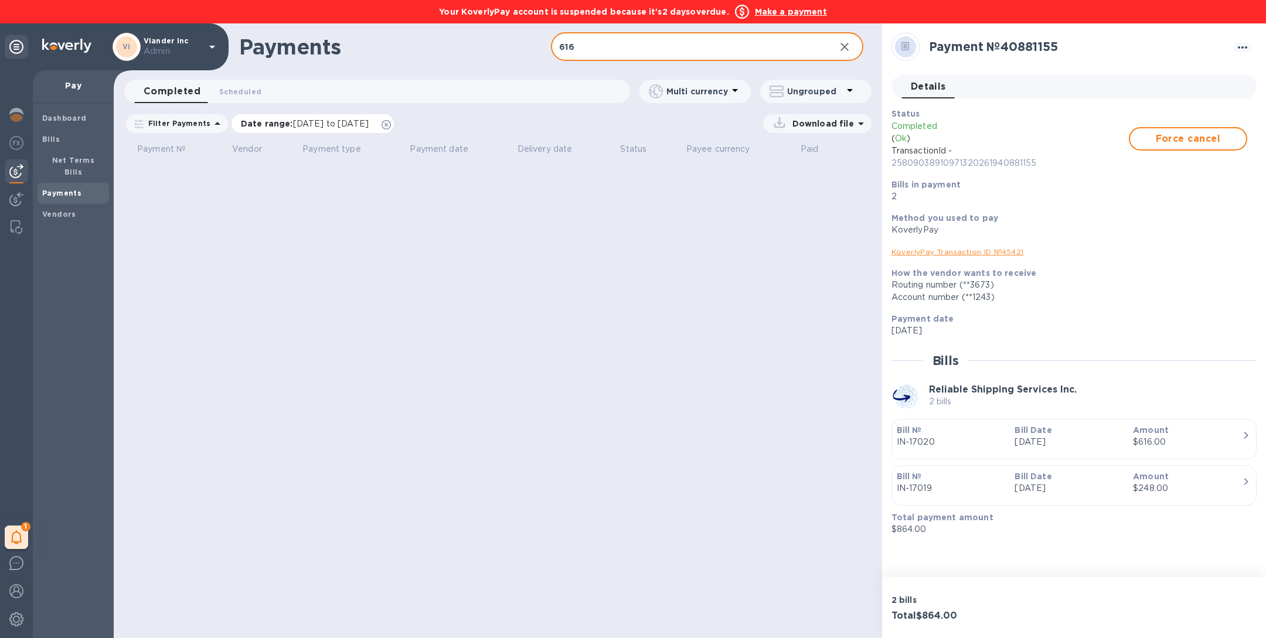
type input "616"
click at [391, 125] on icon at bounding box center [386, 124] width 9 height 9
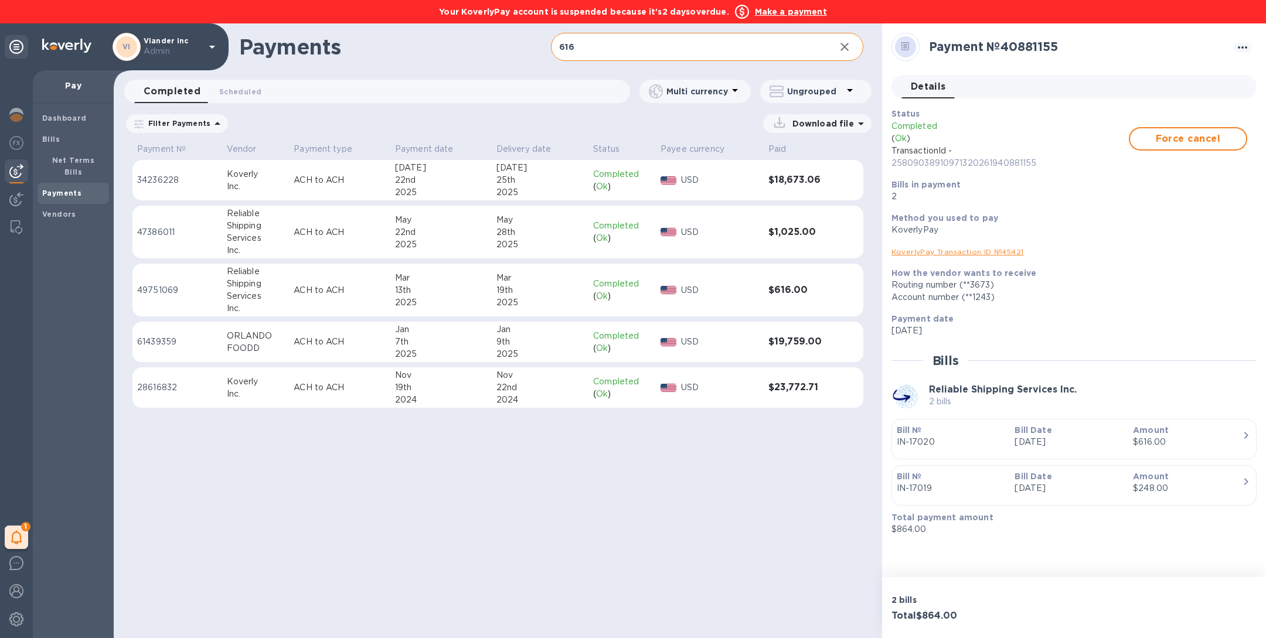
click at [657, 291] on td "USD" at bounding box center [710, 290] width 108 height 53
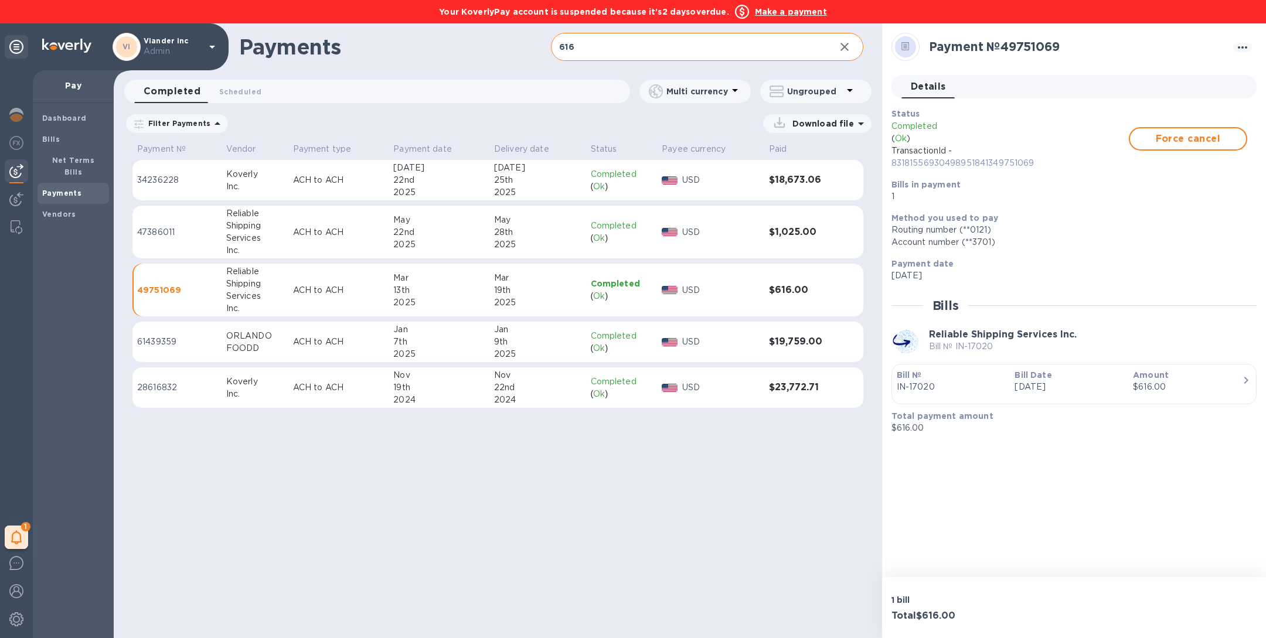
click at [791, 301] on td "$616.00" at bounding box center [802, 290] width 76 height 53
click at [963, 165] on p "83181556930498951841349751069" at bounding box center [1010, 163] width 237 height 12
click at [780, 285] on h3 "$616.00" at bounding box center [802, 290] width 67 height 11
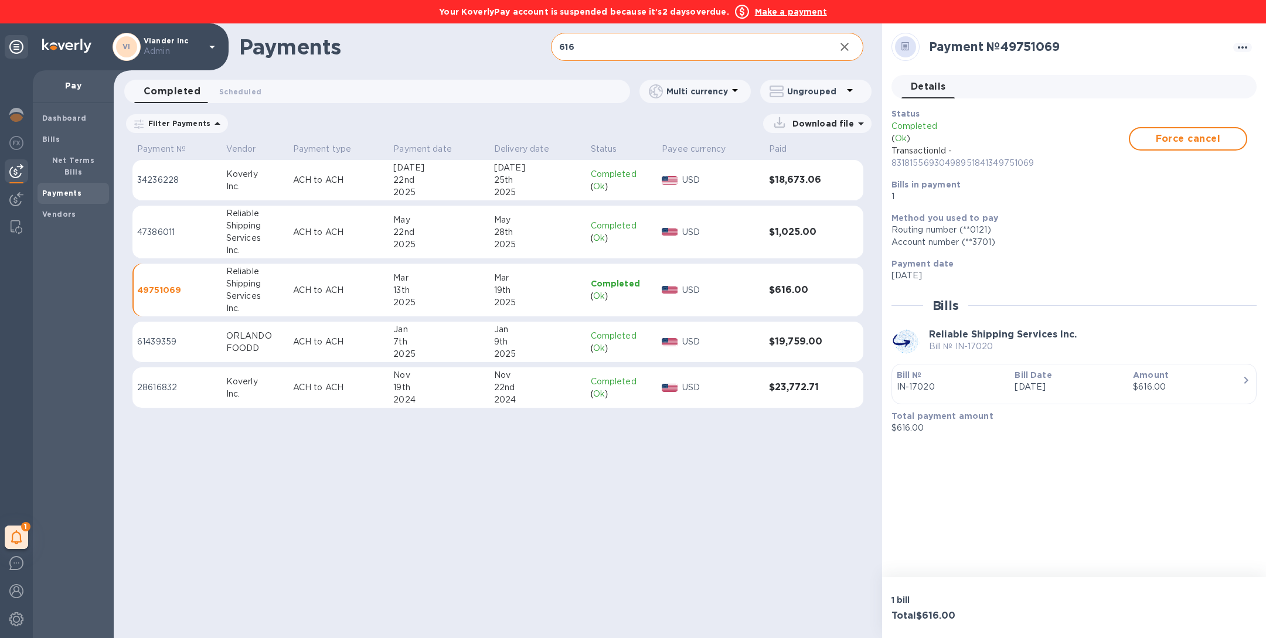
click at [927, 168] on p "83181556930498951841349751069" at bounding box center [1010, 163] width 237 height 12
click at [927, 167] on p "83181556930498951841349751069" at bounding box center [1010, 163] width 237 height 12
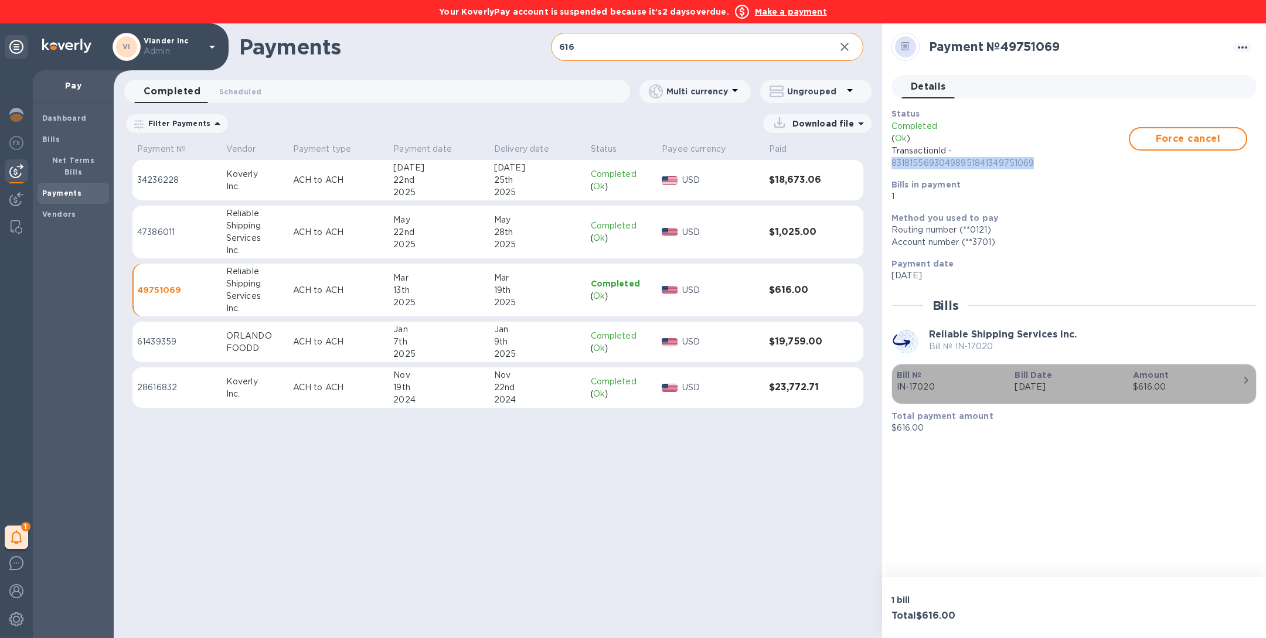
click at [1017, 400] on button "Bill № IN-17020 Bill Date [DATE] Amount $616.00" at bounding box center [1074, 384] width 365 height 40
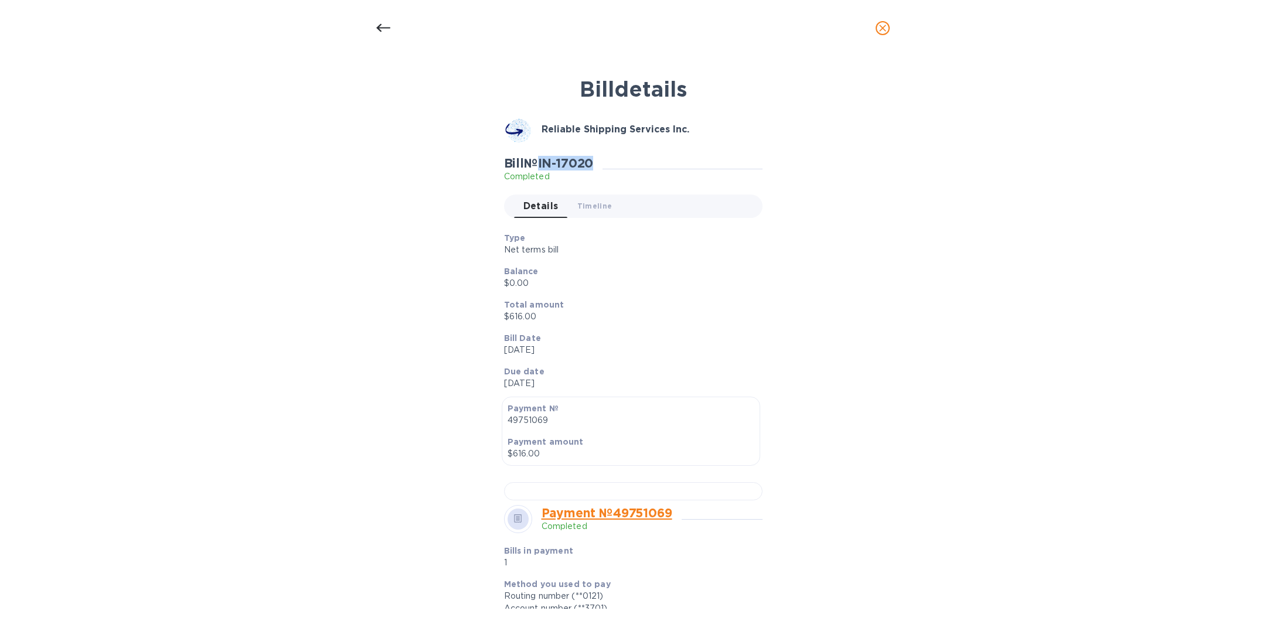
drag, startPoint x: 596, startPoint y: 163, endPoint x: 544, endPoint y: 164, distance: 52.2
click at [544, 164] on h2 "Bill № IN-17020" at bounding box center [549, 163] width 90 height 15
copy h2 "IN-17020"
click at [880, 29] on icon "close" at bounding box center [883, 28] width 12 height 12
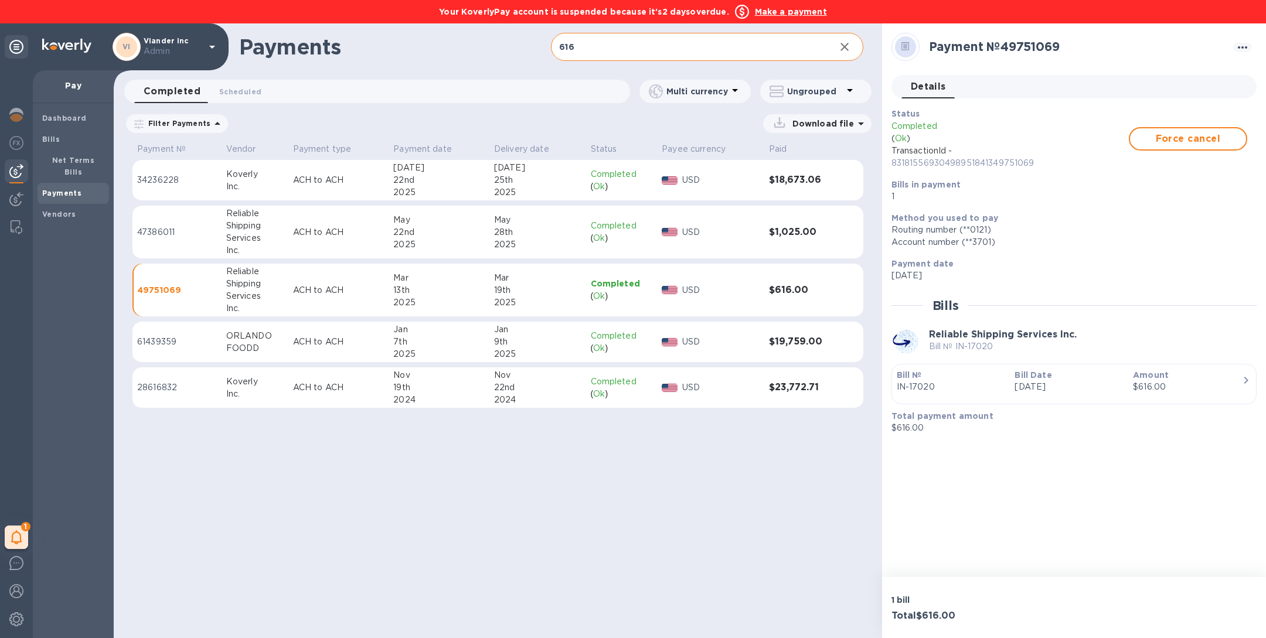
click at [615, 57] on input "616" at bounding box center [688, 47] width 274 height 29
click at [56, 139] on b "Bills" at bounding box center [51, 139] width 18 height 9
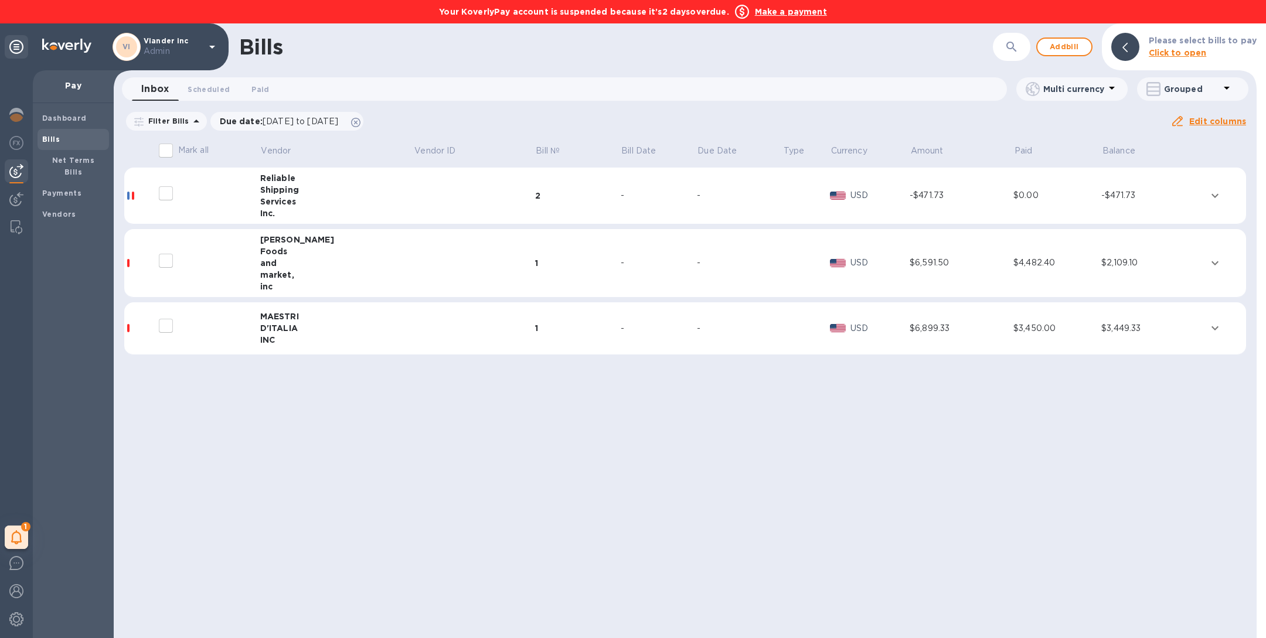
click at [1021, 62] on div "Bills ​ Add bill Please select bills to pay Click to open" at bounding box center [685, 46] width 1143 height 47
click at [1021, 58] on button "button" at bounding box center [1012, 47] width 28 height 28
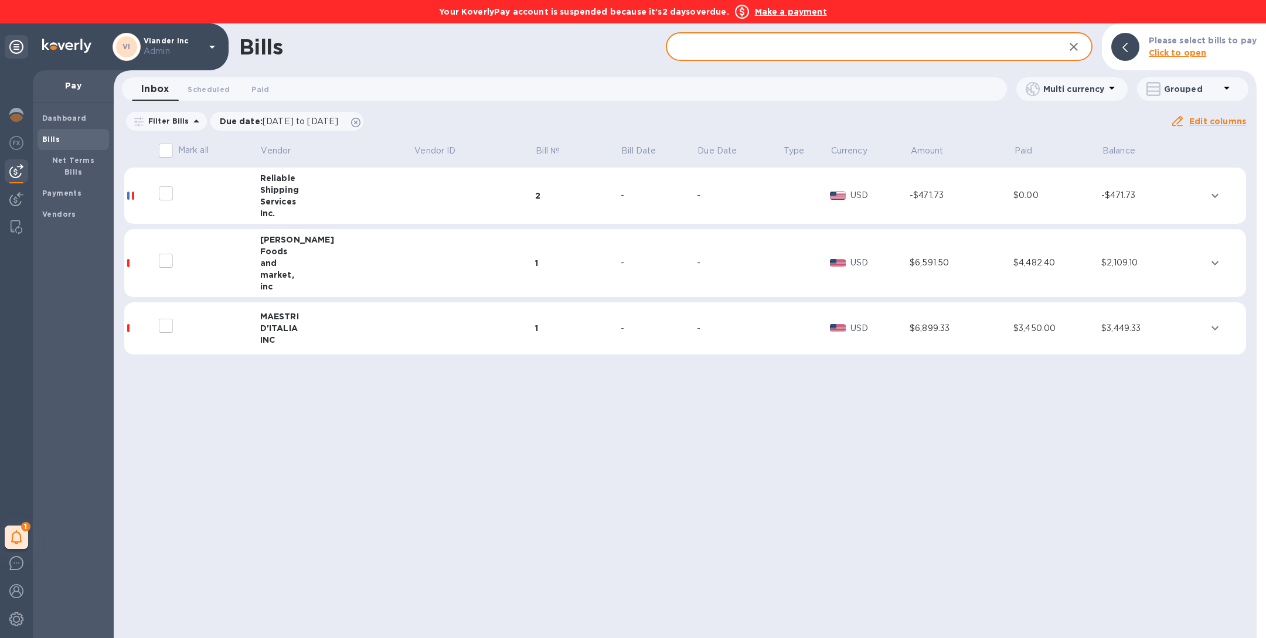
paste input "IN-17020"
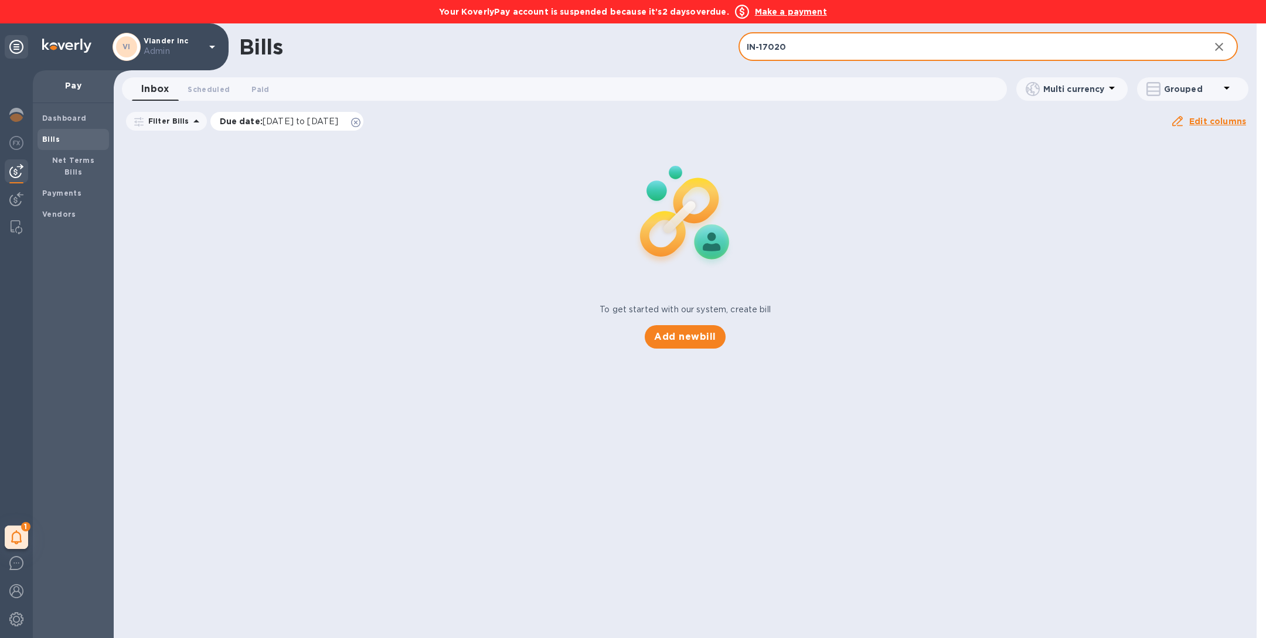
type input "IN-17020"
click at [360, 121] on icon at bounding box center [355, 122] width 9 height 9
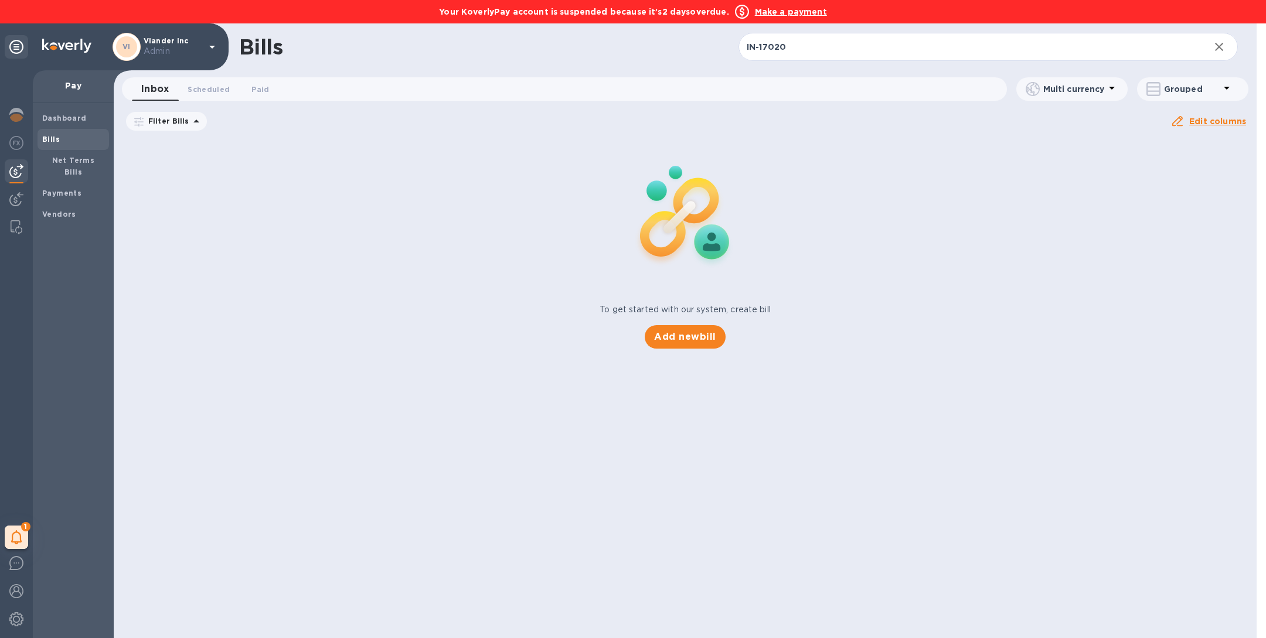
click at [175, 87] on button "Inbox 0" at bounding box center [155, 88] width 46 height 23
click at [191, 87] on span "Scheduled 0" at bounding box center [209, 89] width 42 height 12
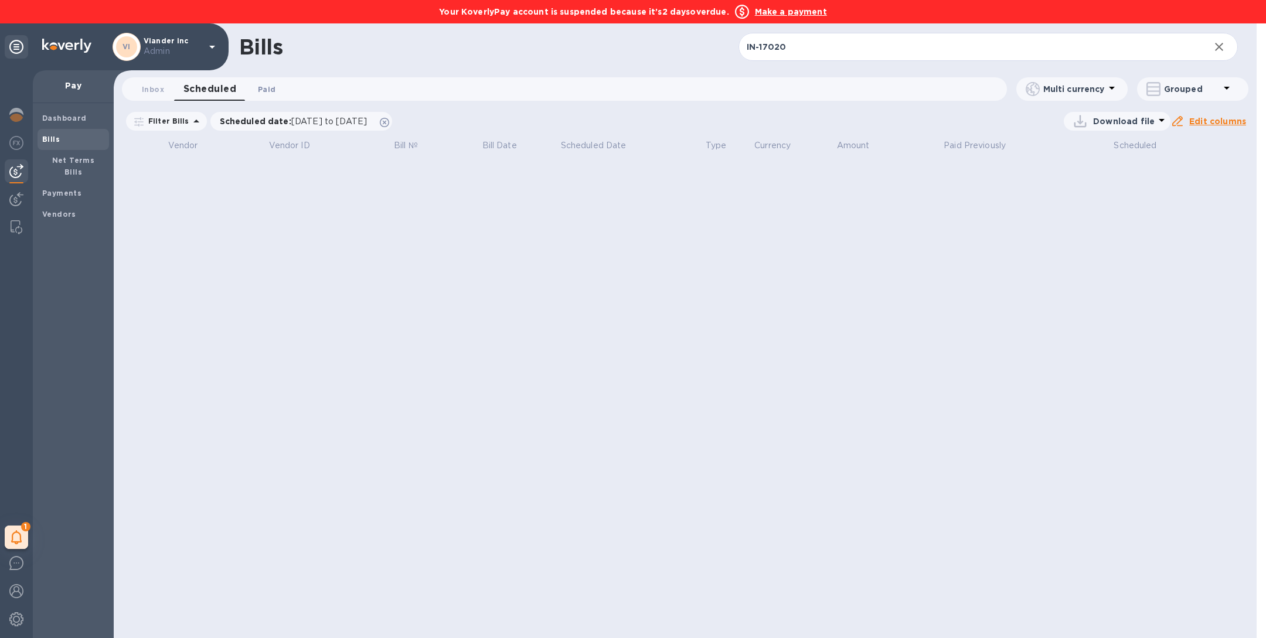
click at [264, 85] on span "Paid 0" at bounding box center [267, 89] width 18 height 12
click at [363, 124] on icon at bounding box center [357, 122] width 9 height 9
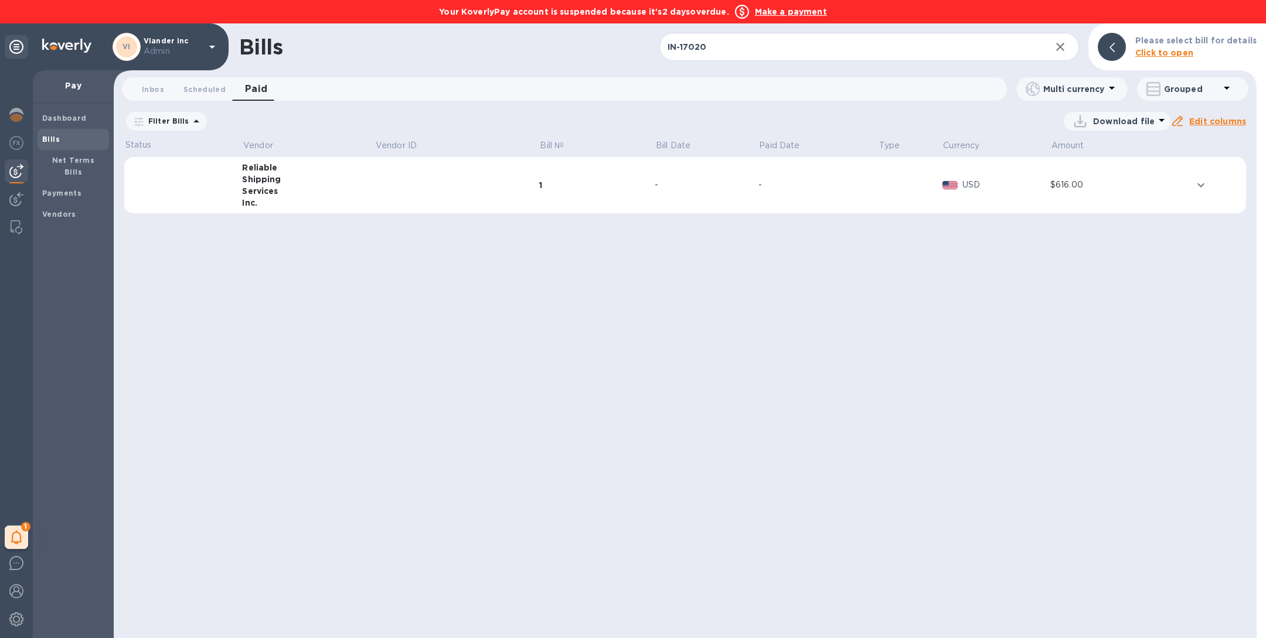
click at [434, 200] on td at bounding box center [457, 185] width 164 height 57
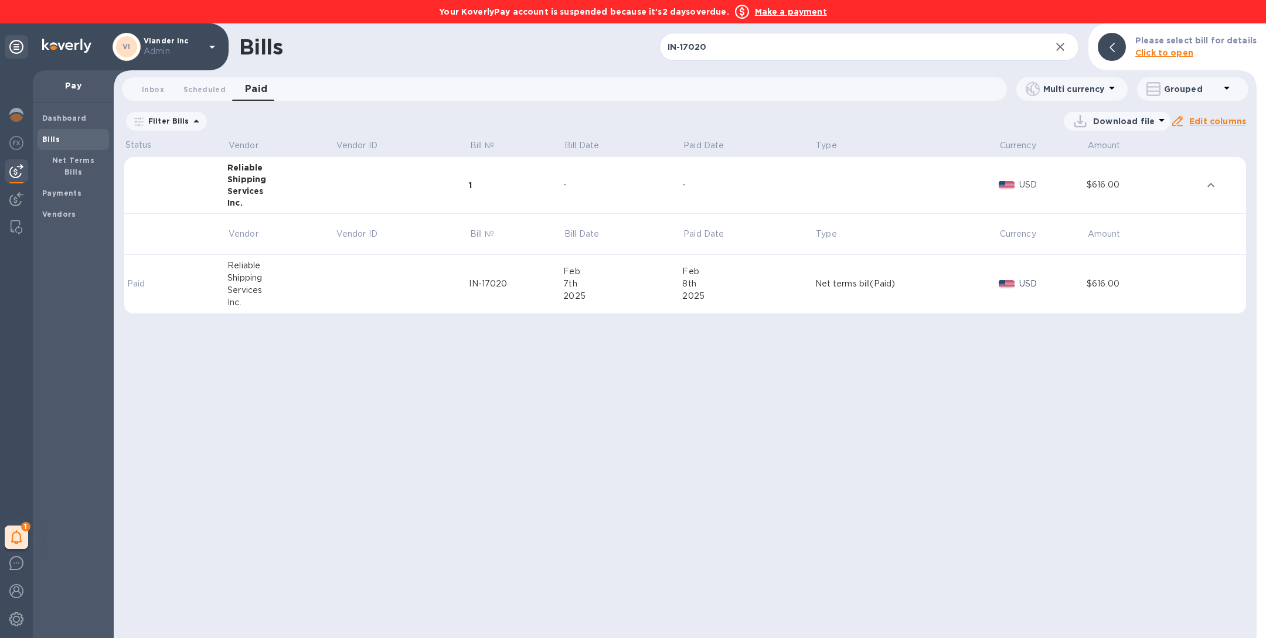
click at [419, 305] on td at bounding box center [402, 284] width 134 height 59
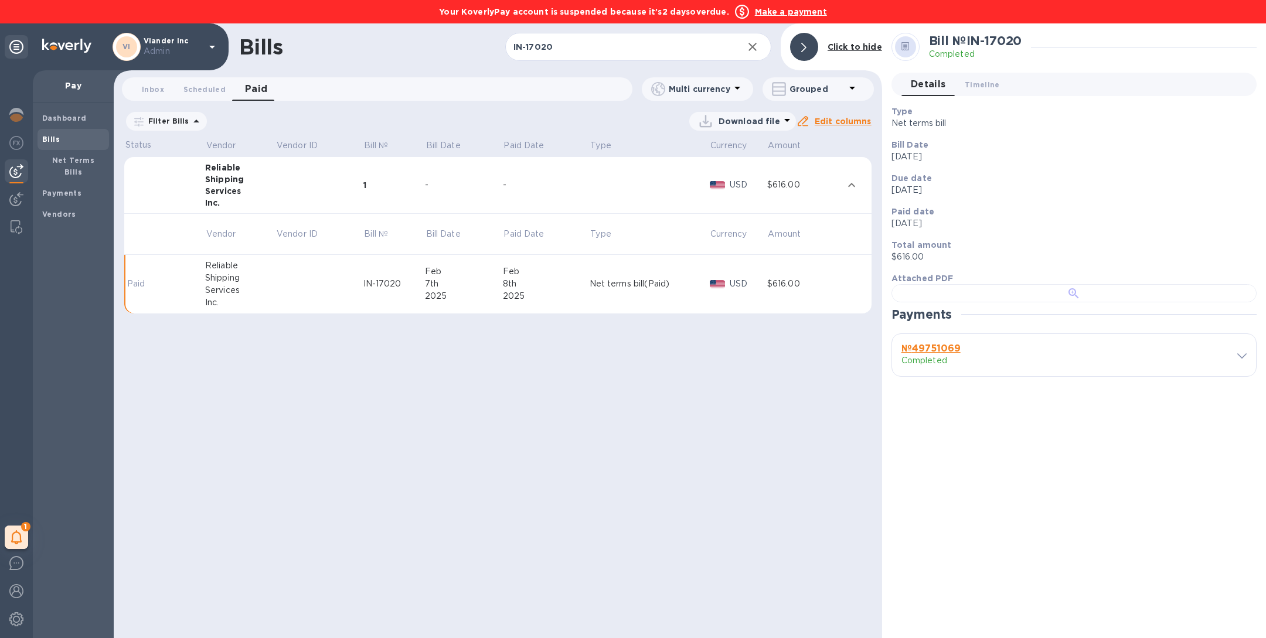
scroll to position [210, 0]
click at [954, 354] on b "№ 49751069" at bounding box center [931, 348] width 59 height 11
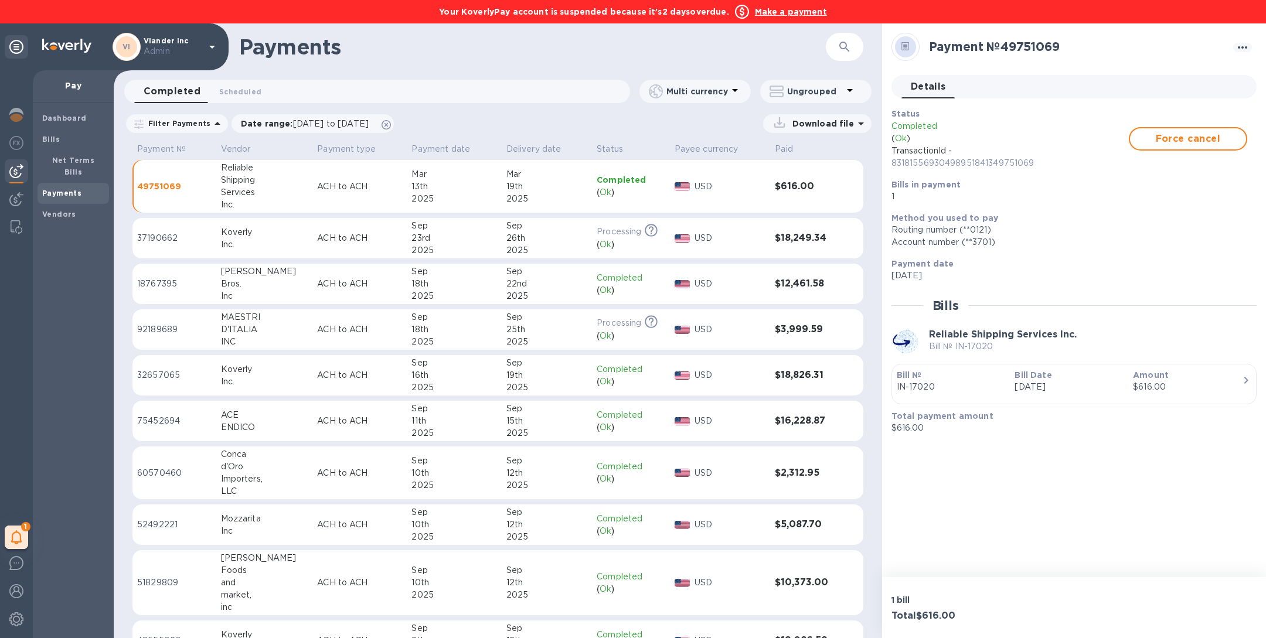
click at [975, 393] on div "button" at bounding box center [1074, 396] width 355 height 6
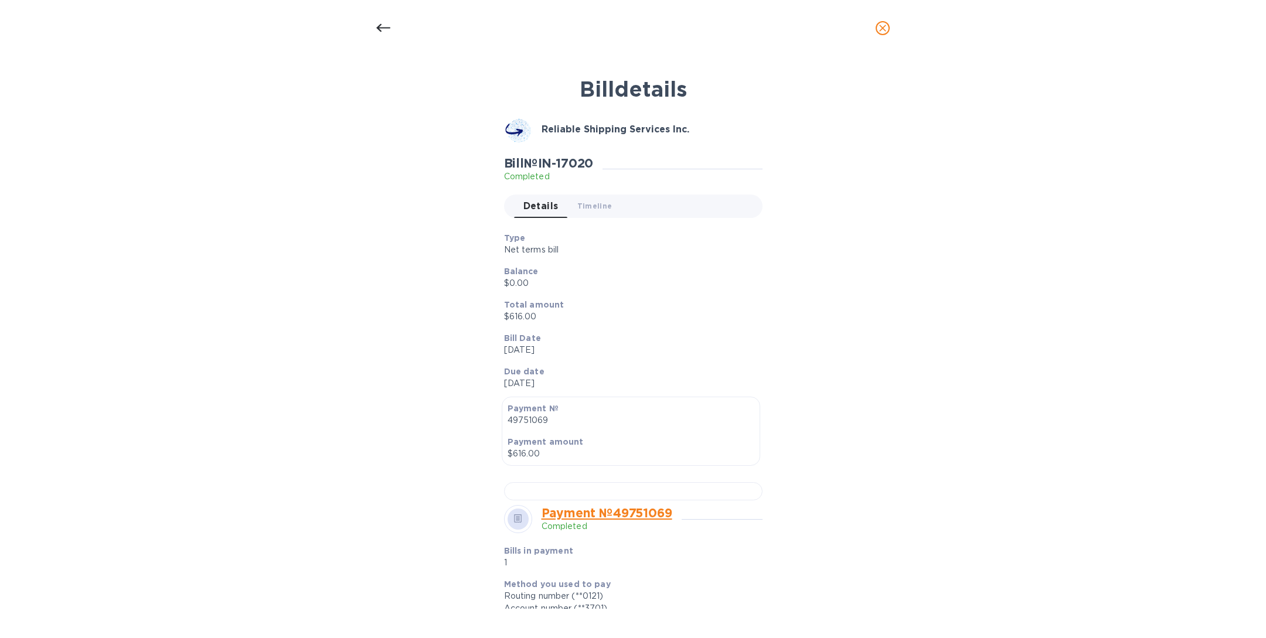
click at [889, 23] on span "close" at bounding box center [883, 28] width 14 height 14
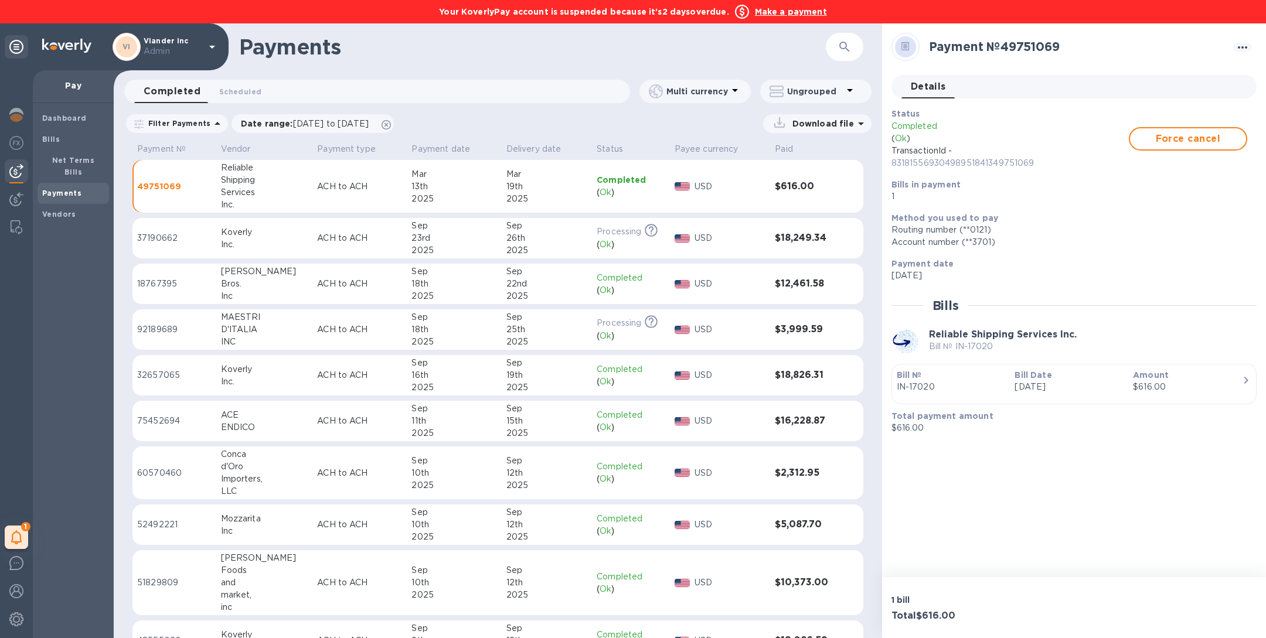
click at [843, 52] on icon "button" at bounding box center [845, 47] width 14 height 14
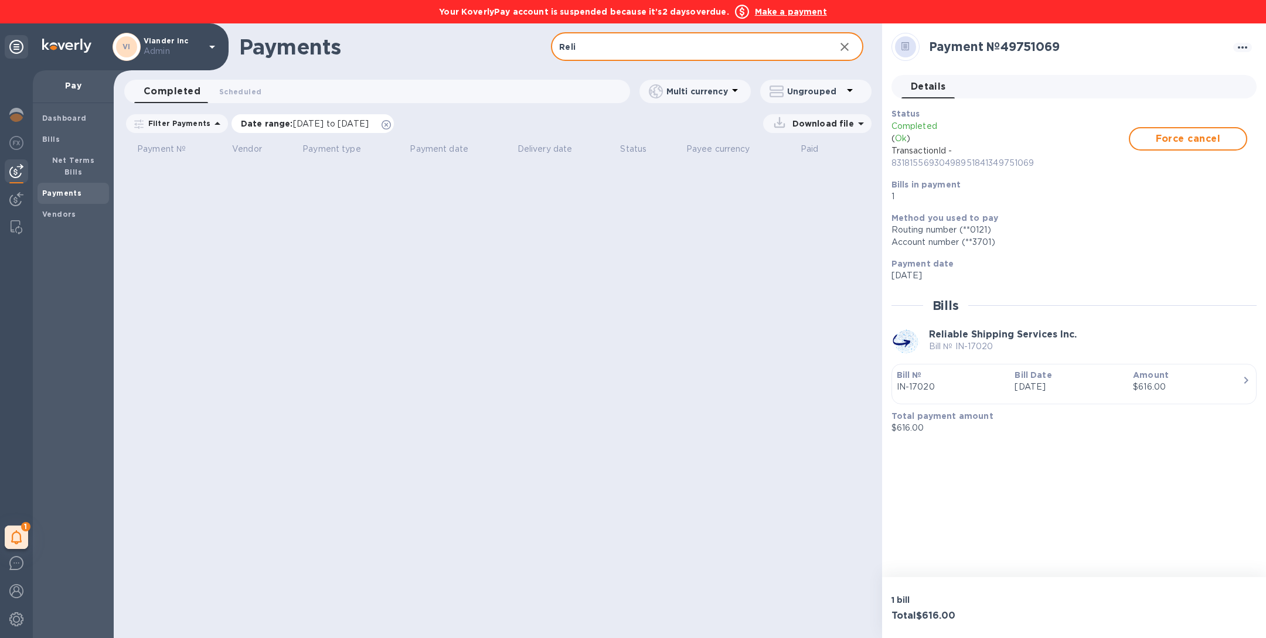
type input "Reli"
click at [391, 121] on icon at bounding box center [386, 124] width 9 height 9
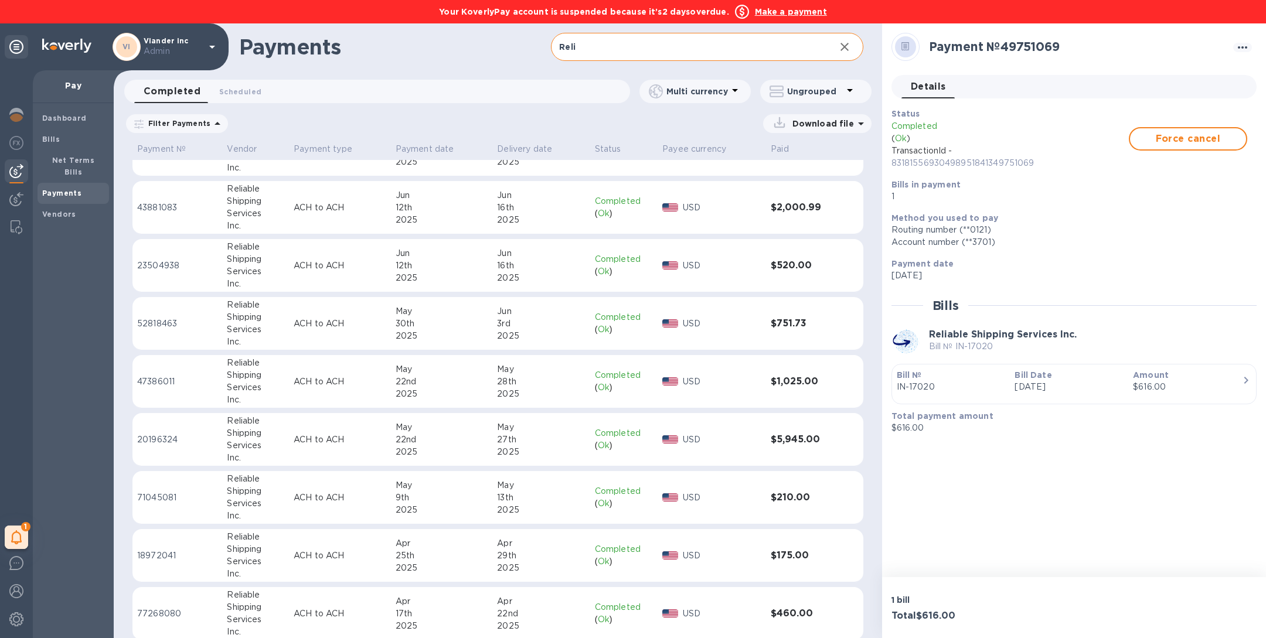
scroll to position [685, 0]
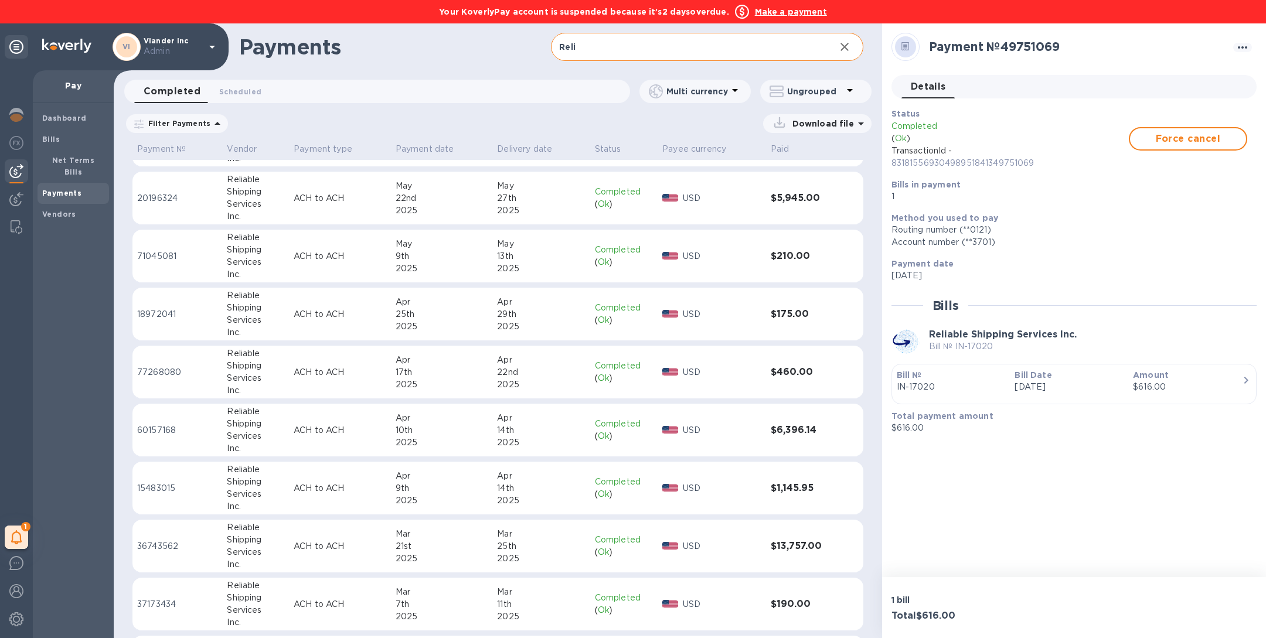
click at [707, 48] on input "Reli" at bounding box center [688, 47] width 274 height 29
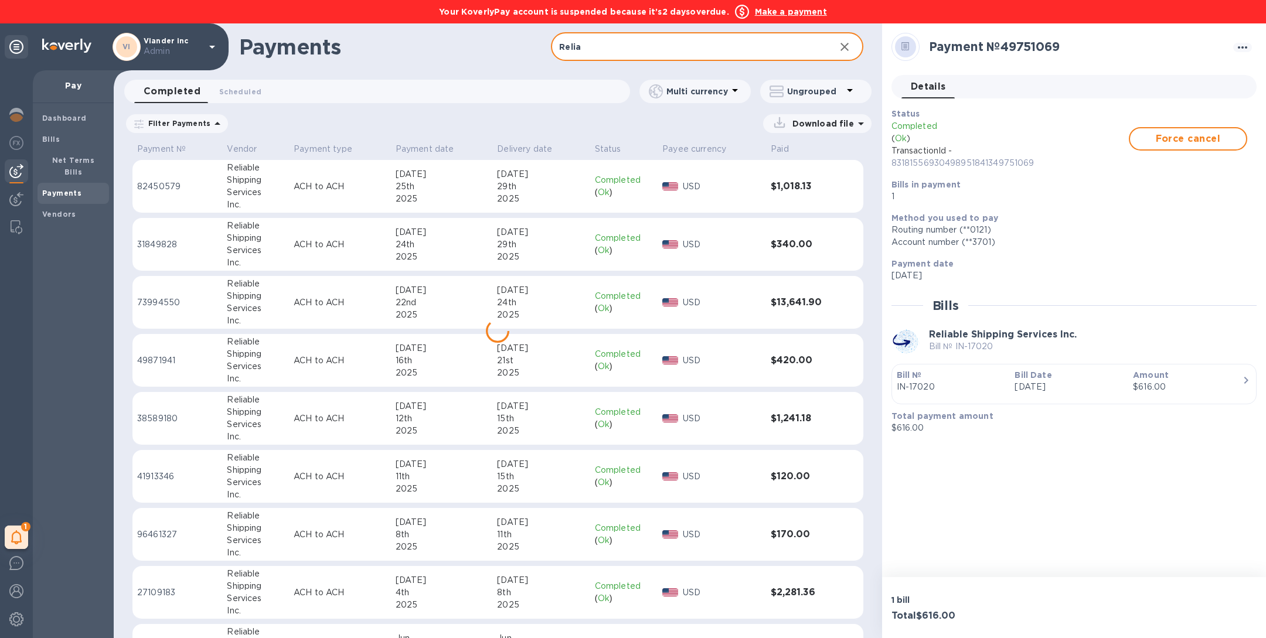
scroll to position [1264, 0]
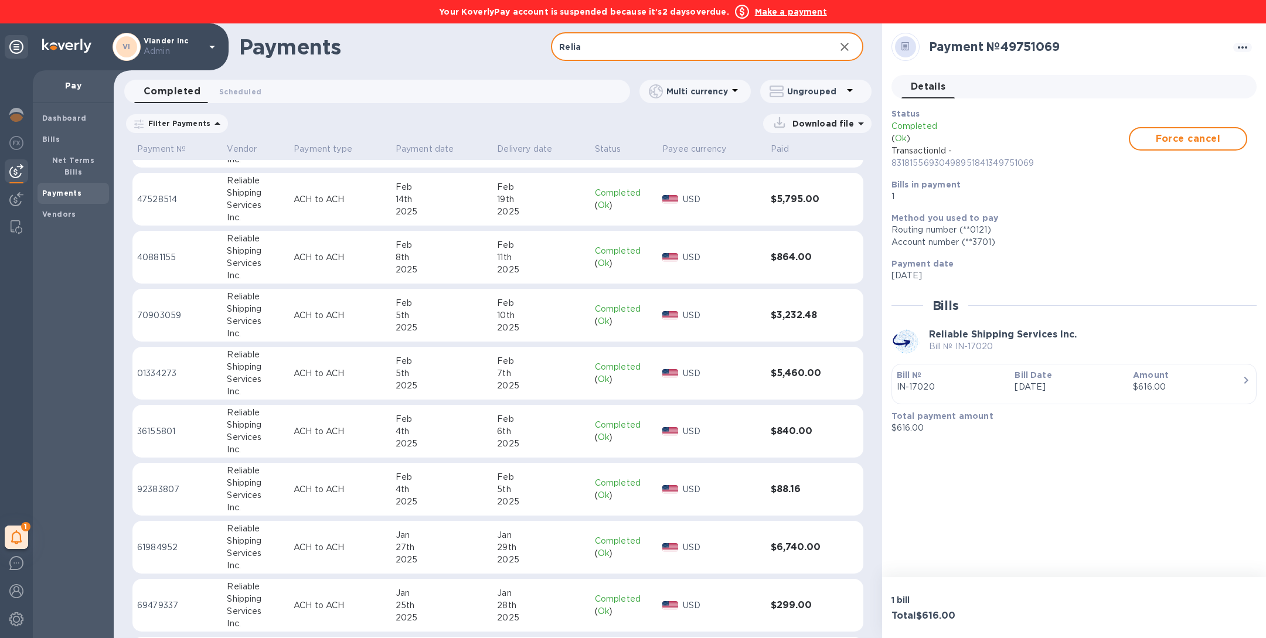
type input "Relia"
click at [545, 297] on div "Feb" at bounding box center [541, 303] width 88 height 12
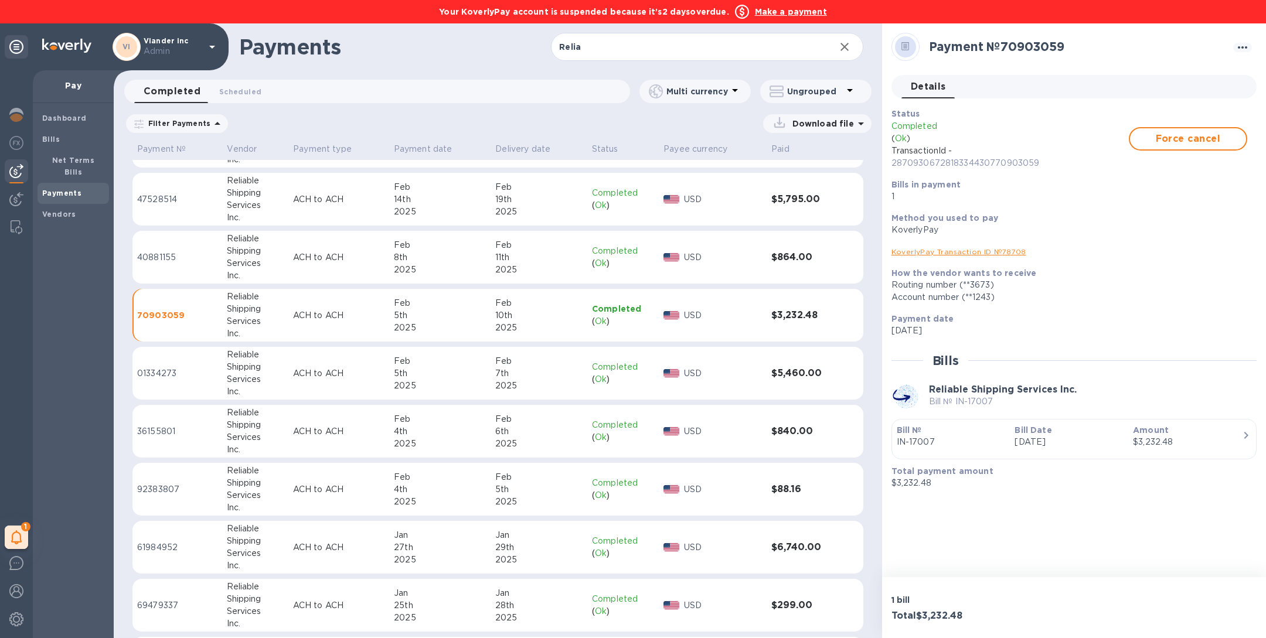
click at [542, 275] on td "[DATE]" at bounding box center [539, 257] width 97 height 53
click at [974, 442] on p "IN-17020" at bounding box center [951, 442] width 109 height 12
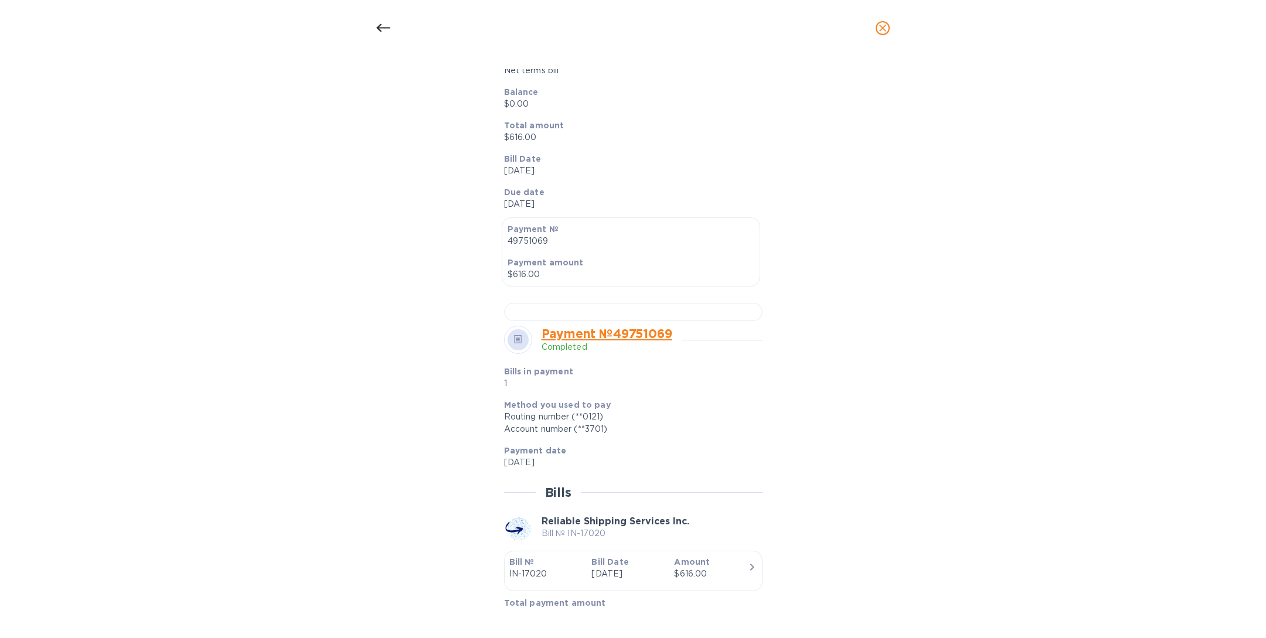
scroll to position [512, 0]
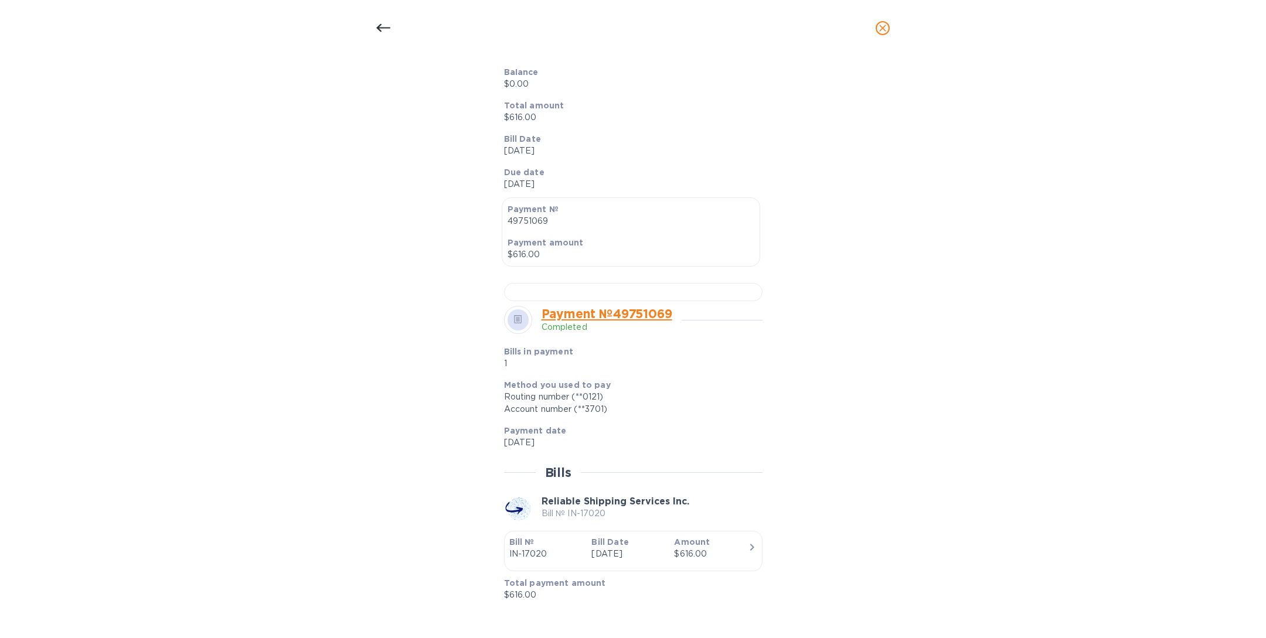
click at [649, 315] on link "Payment № 49751069" at bounding box center [607, 314] width 131 height 15
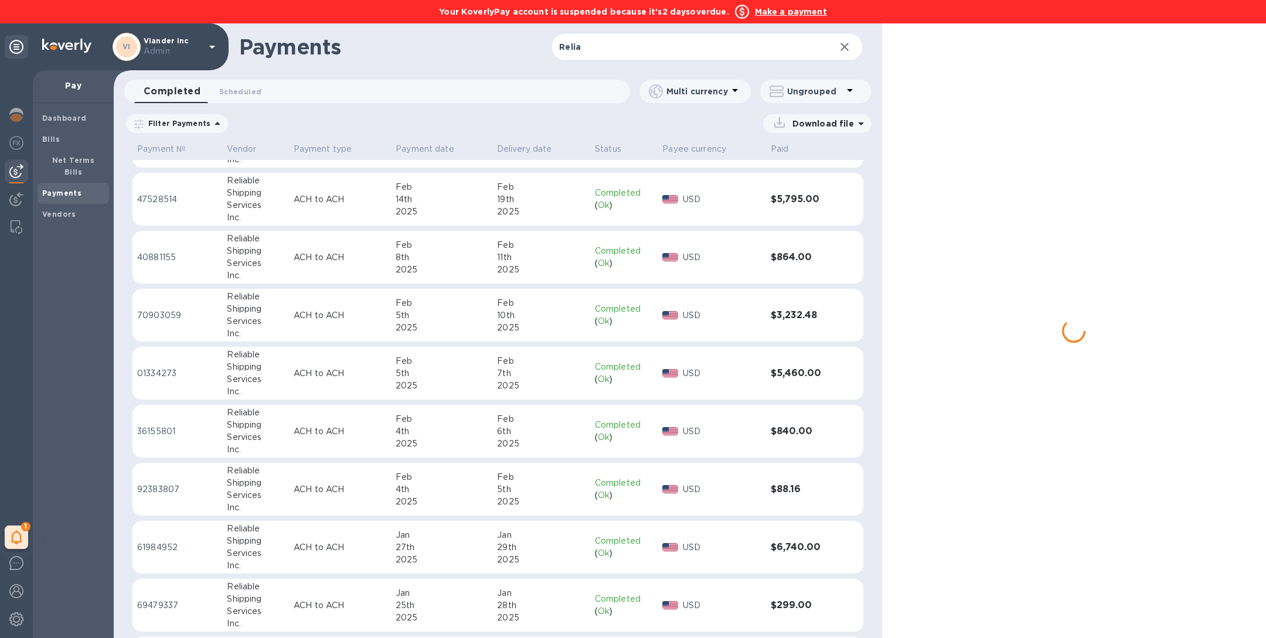
scroll to position [151, 0]
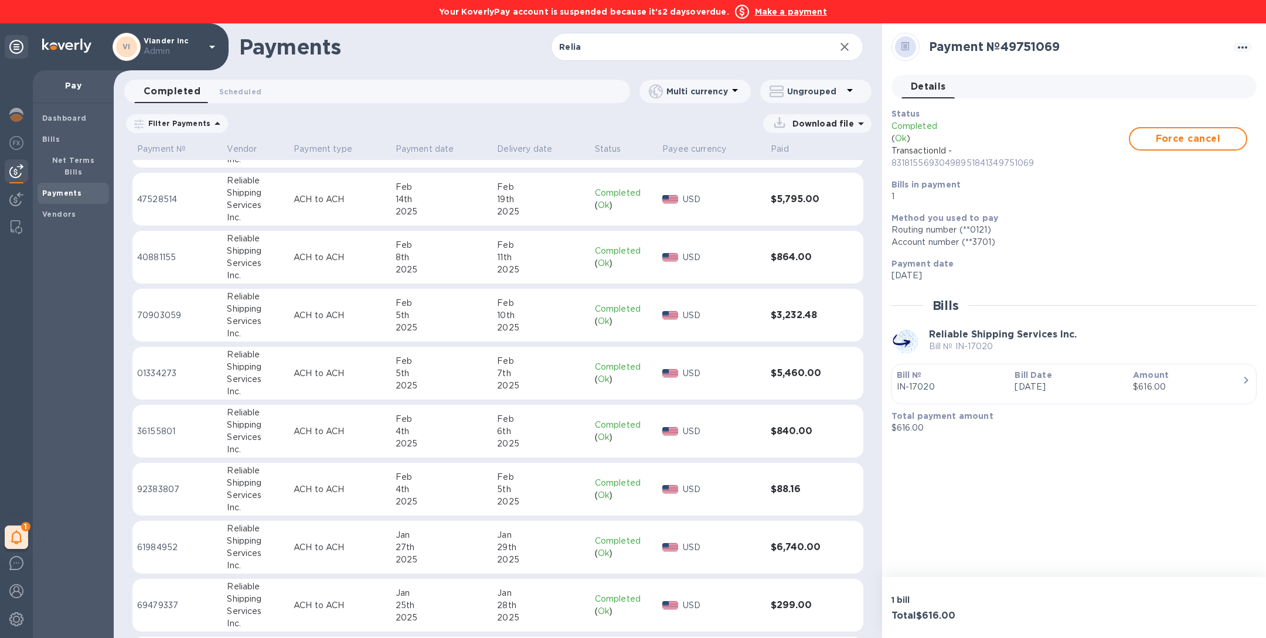
click at [1008, 380] on div "Bill № IN-17020" at bounding box center [951, 381] width 118 height 33
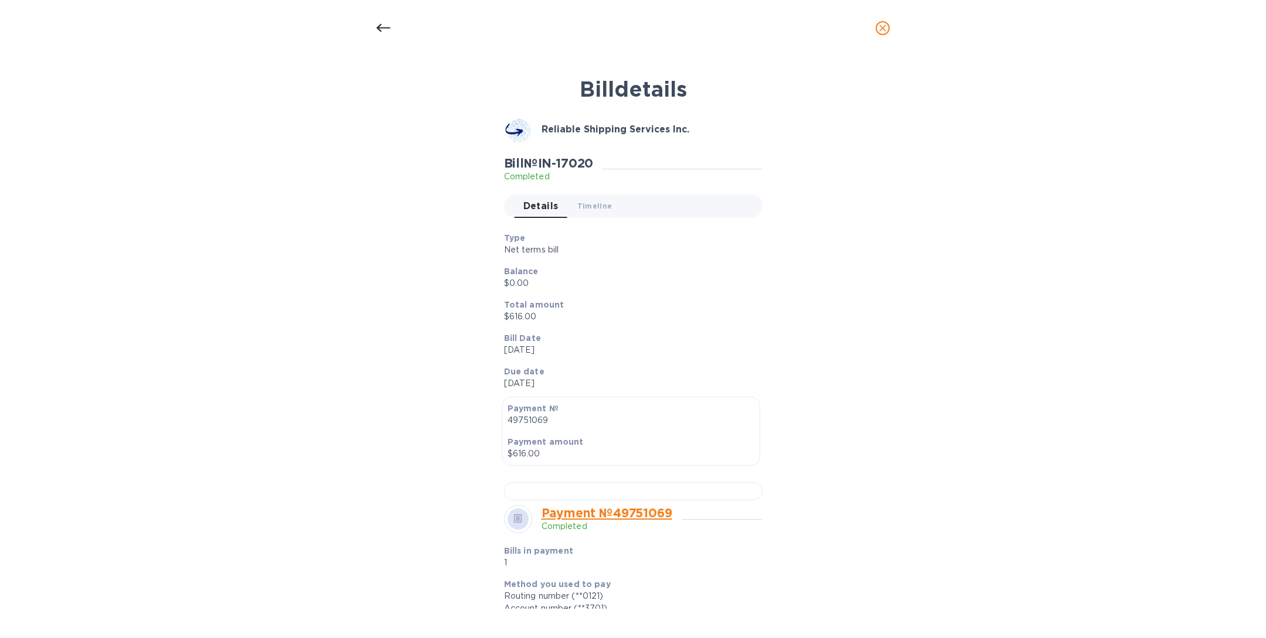
scroll to position [512, 0]
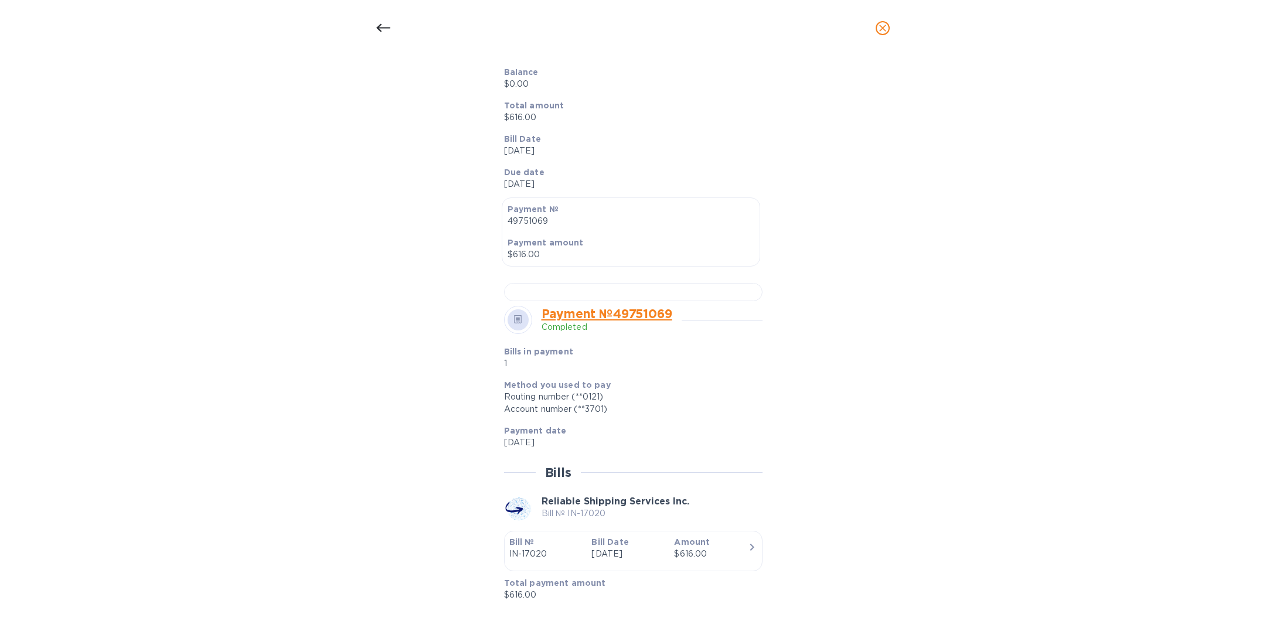
click at [617, 313] on link "Payment № 49751069" at bounding box center [607, 314] width 131 height 15
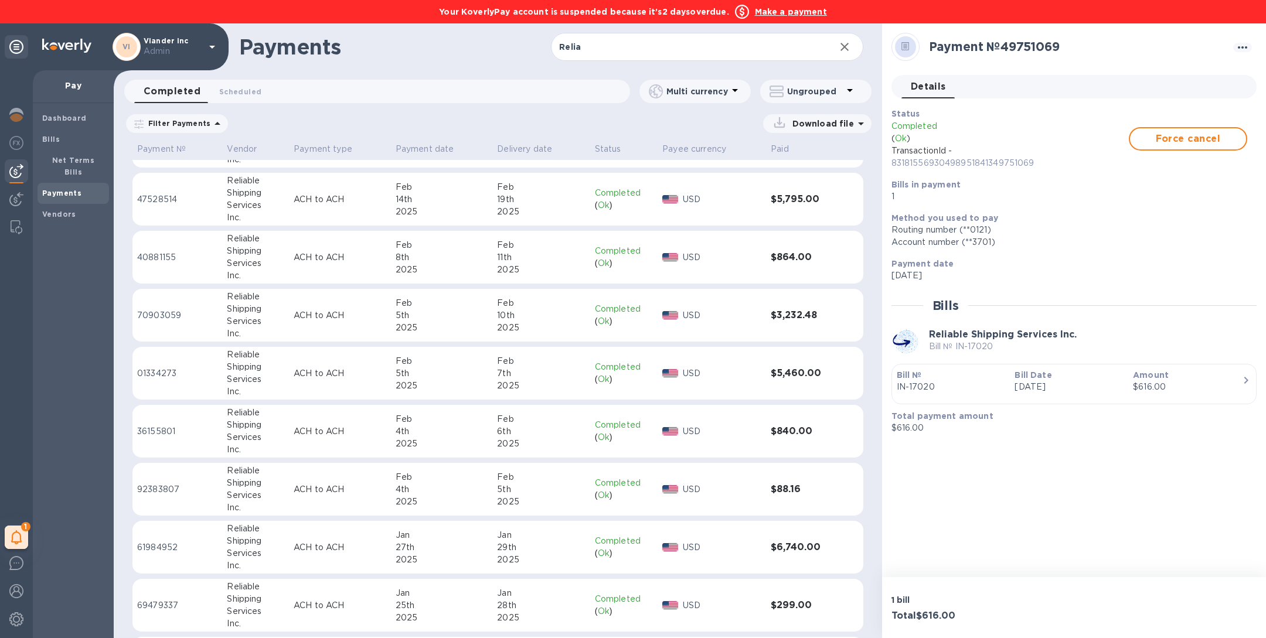
scroll to position [151, 0]
